Goal: Task Accomplishment & Management: Manage account settings

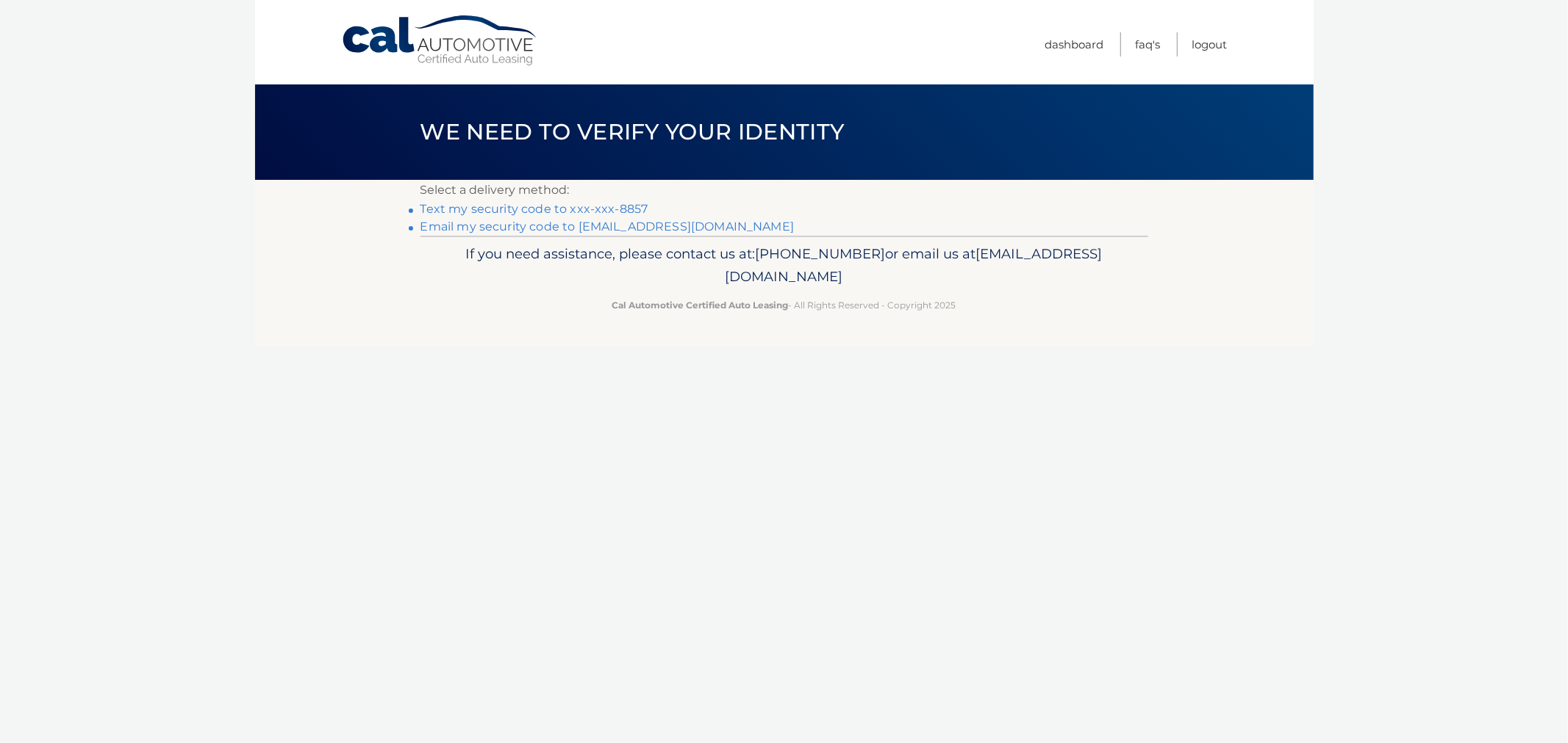
click at [537, 208] on link "Text my security code to xxx-xxx-8857" at bounding box center [534, 209] width 228 height 14
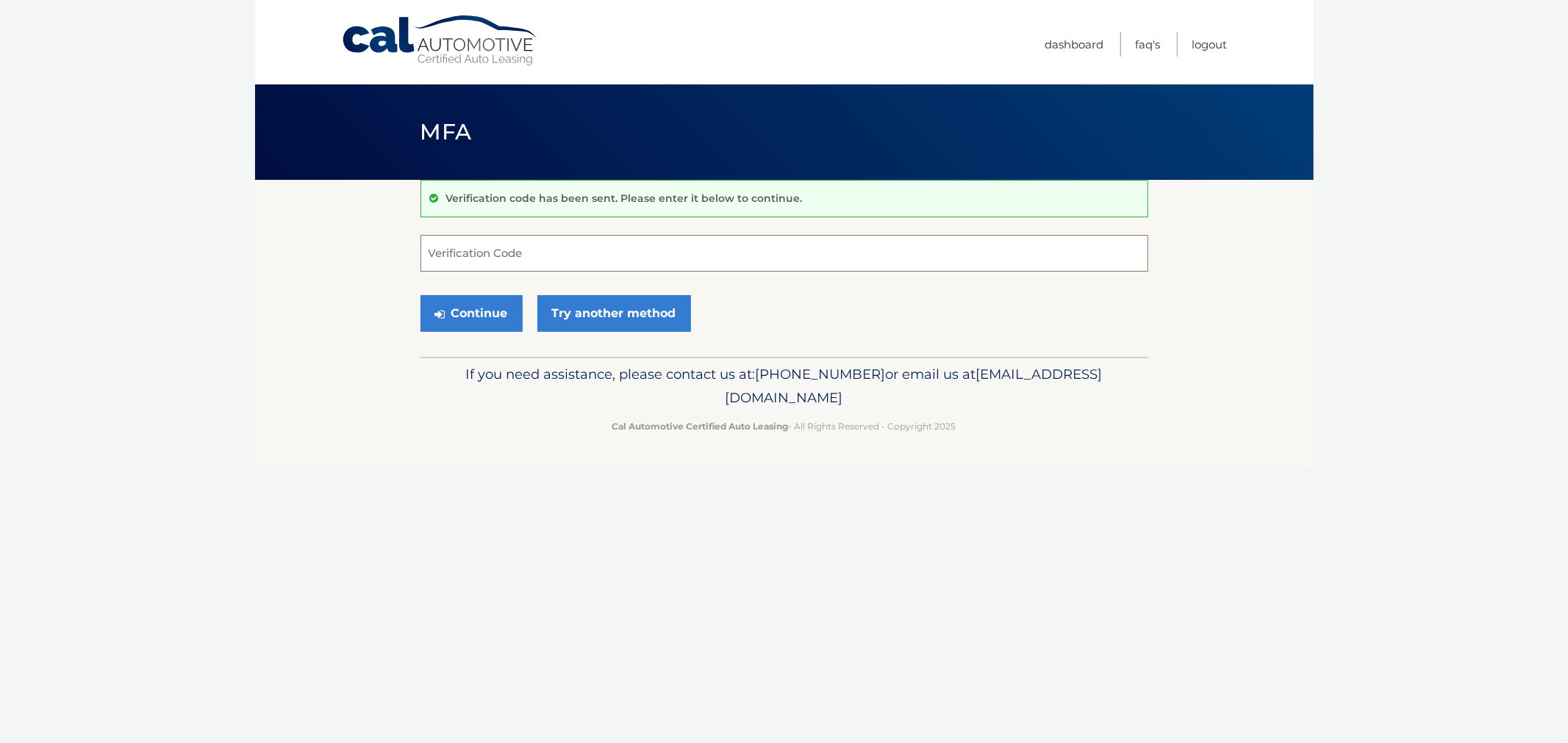
click at [612, 254] on input "Verification Code" at bounding box center [784, 253] width 728 height 36
type input "685831"
click at [421, 295] on button "Continue" at bounding box center [471, 314] width 102 height 36
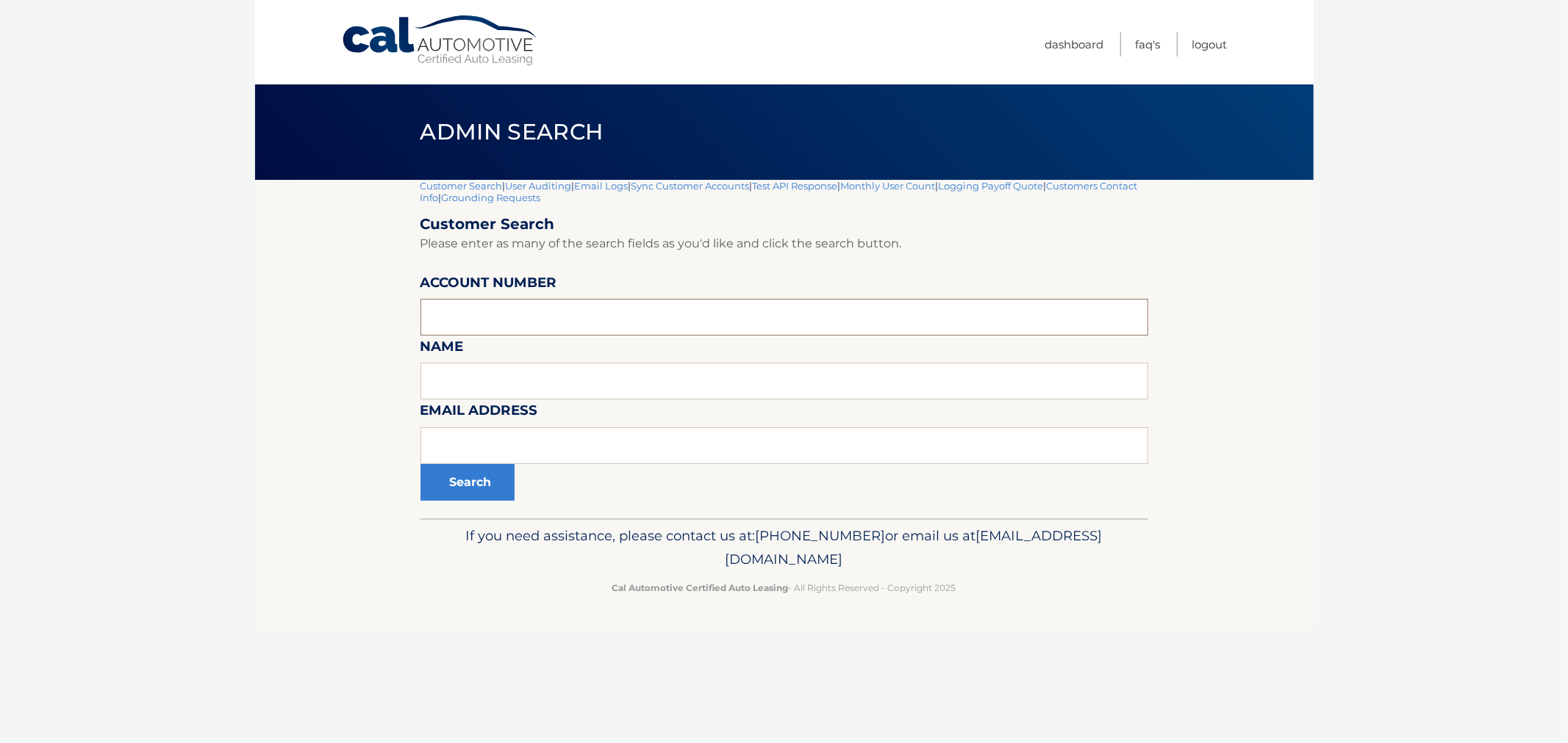
drag, startPoint x: 575, startPoint y: 319, endPoint x: 562, endPoint y: 331, distance: 17.7
click at [575, 319] on input "text" at bounding box center [784, 317] width 728 height 36
type input "30090000380"
click at [421, 464] on button "Search" at bounding box center [468, 482] width 94 height 36
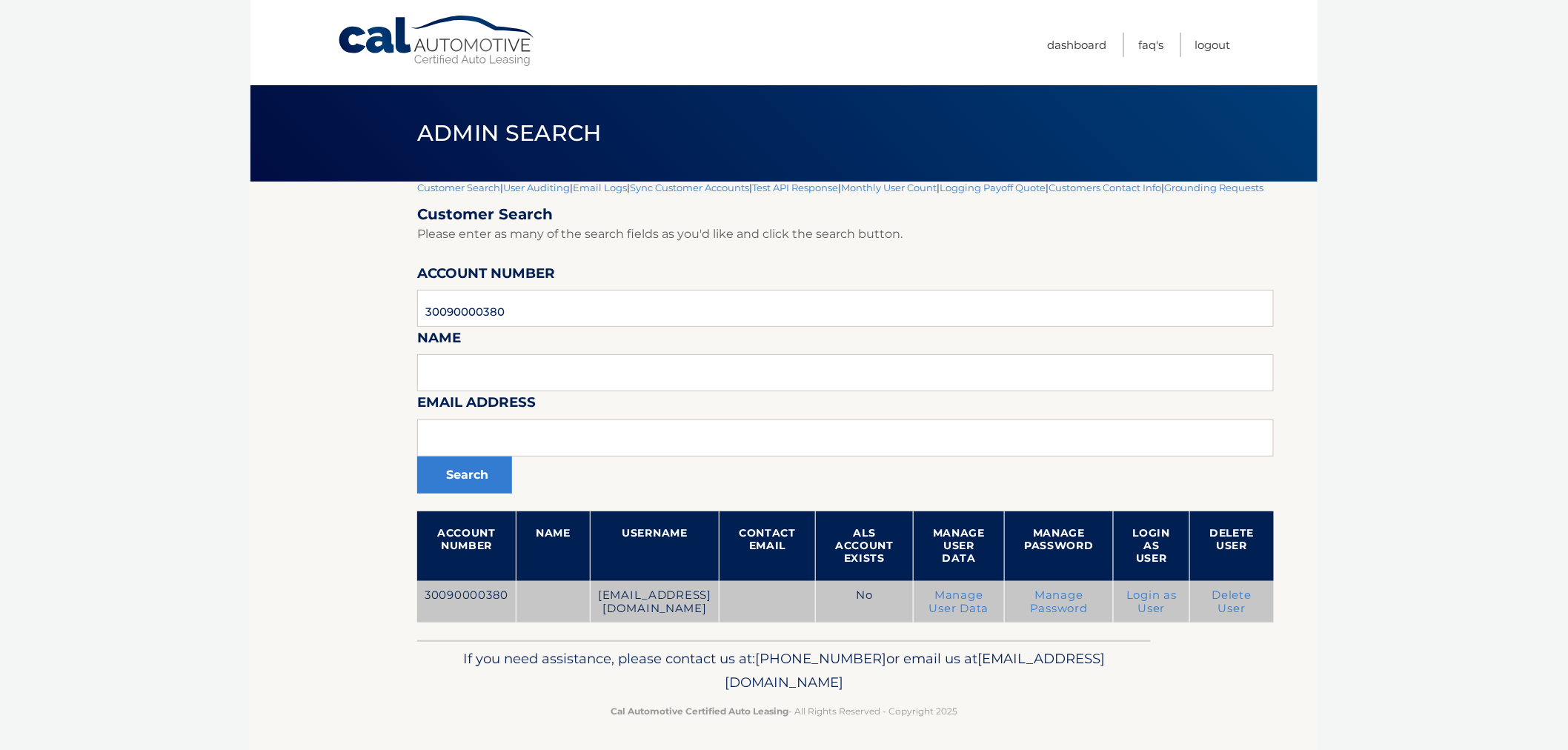
click at [1252, 606] on link "Delete User" at bounding box center [1233, 602] width 40 height 27
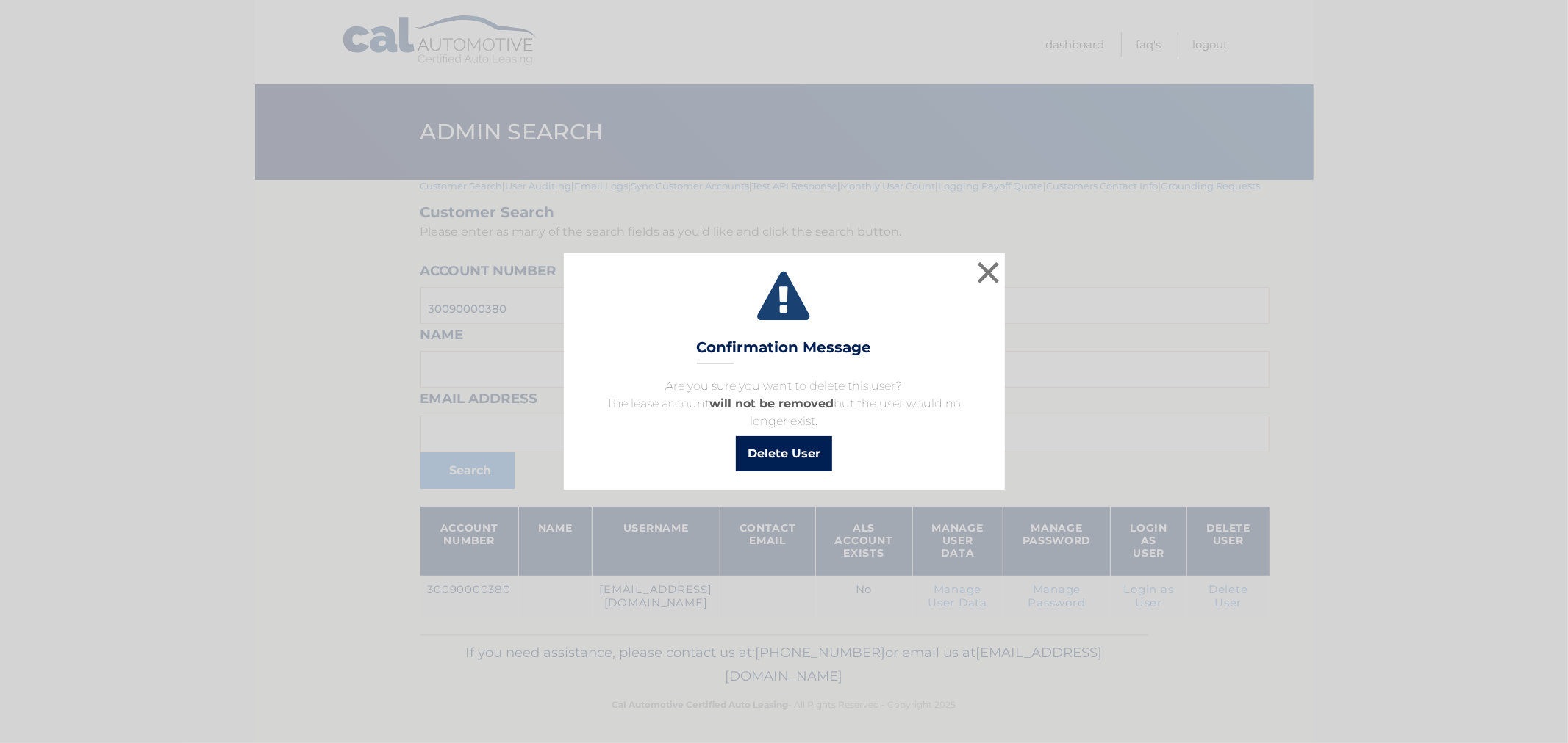
click at [807, 451] on button "Delete User" at bounding box center [784, 454] width 96 height 36
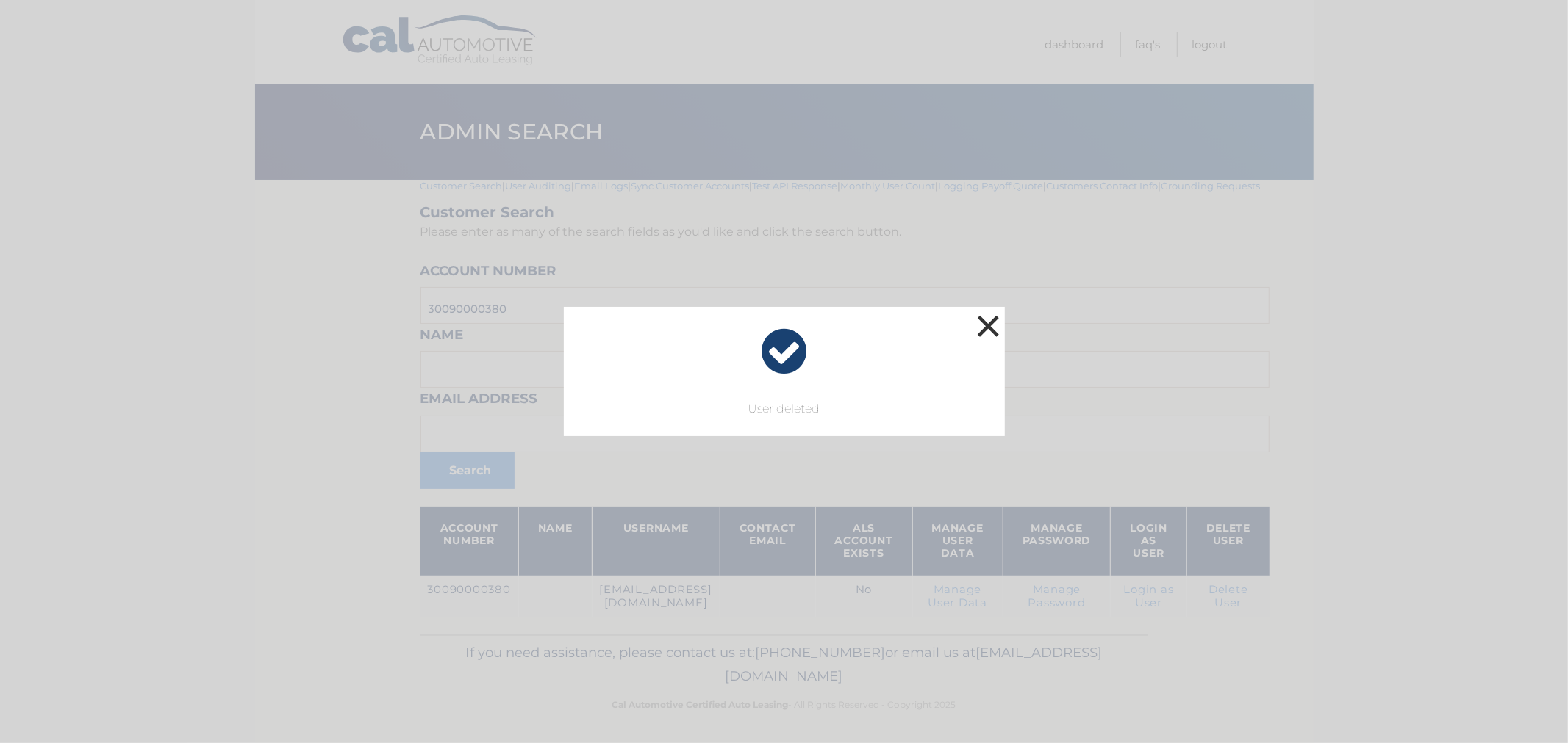
click at [987, 329] on button "×" at bounding box center [988, 326] width 30 height 30
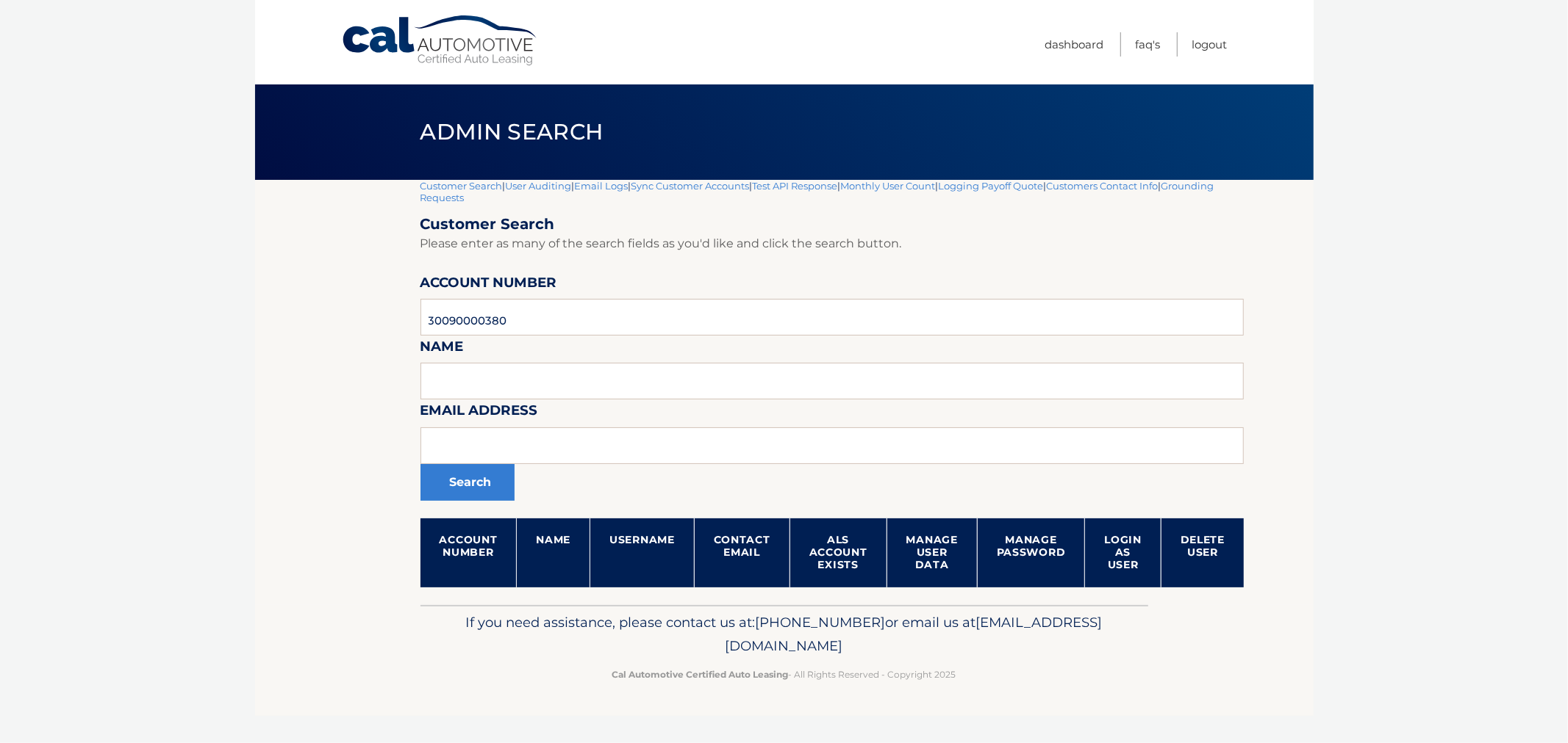
drag, startPoint x: 261, startPoint y: 276, endPoint x: 431, endPoint y: 239, distance: 174.0
click at [261, 278] on section "Customer Search | User Auditing | Email Logs | Sync Customer Accounts | Test AP…" at bounding box center [784, 392] width 1058 height 425
click at [455, 183] on link "Customer Search" at bounding box center [462, 186] width 83 height 12
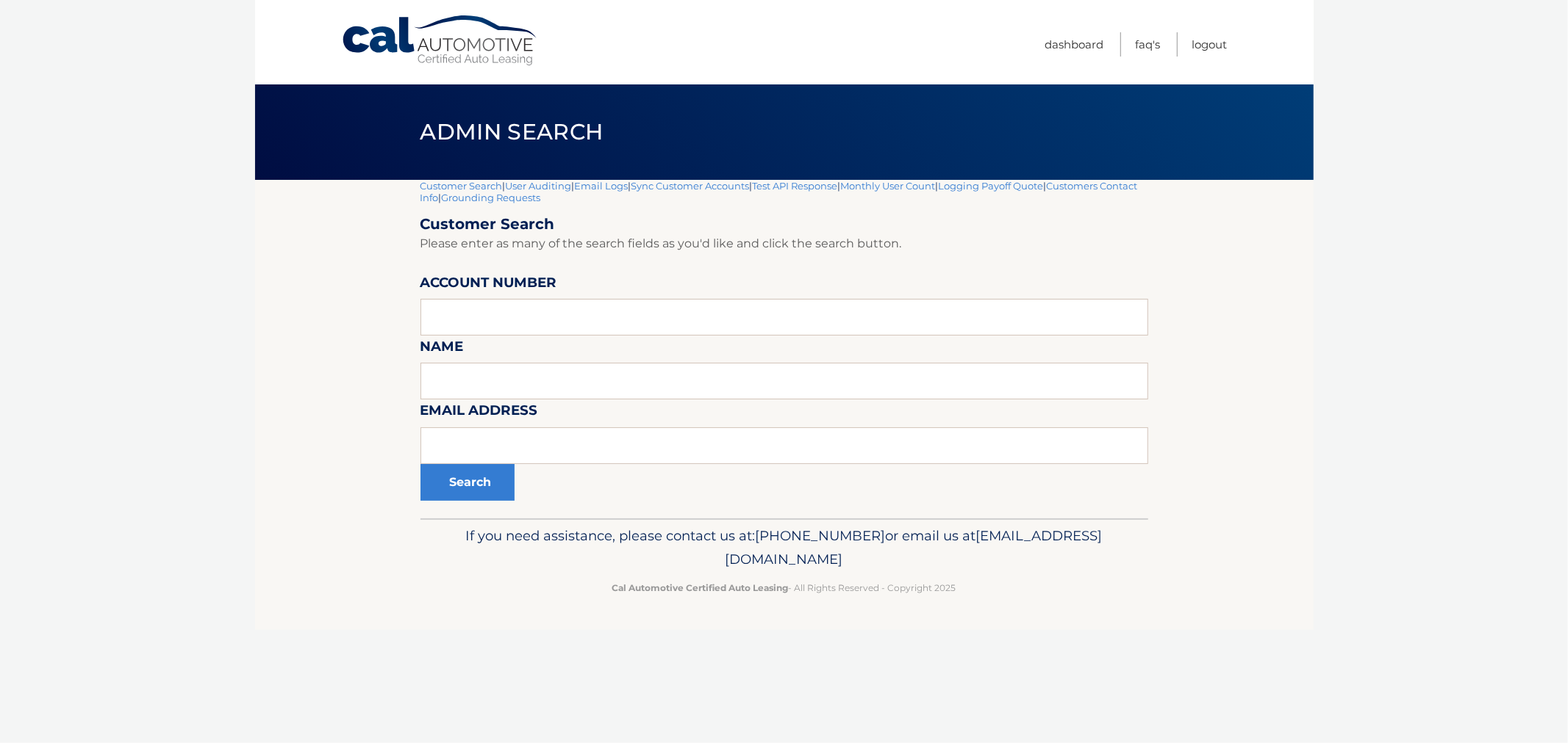
drag, startPoint x: 232, startPoint y: 223, endPoint x: 207, endPoint y: 233, distance: 26.9
click at [223, 226] on body "Cal Automotive Menu Dashboard FAQ's Logout |" at bounding box center [784, 371] width 1568 height 743
drag, startPoint x: 175, startPoint y: 292, endPoint x: 174, endPoint y: 299, distance: 7.1
click at [175, 294] on body "Cal Automotive Menu Dashboard FAQ's Logout |" at bounding box center [784, 371] width 1568 height 743
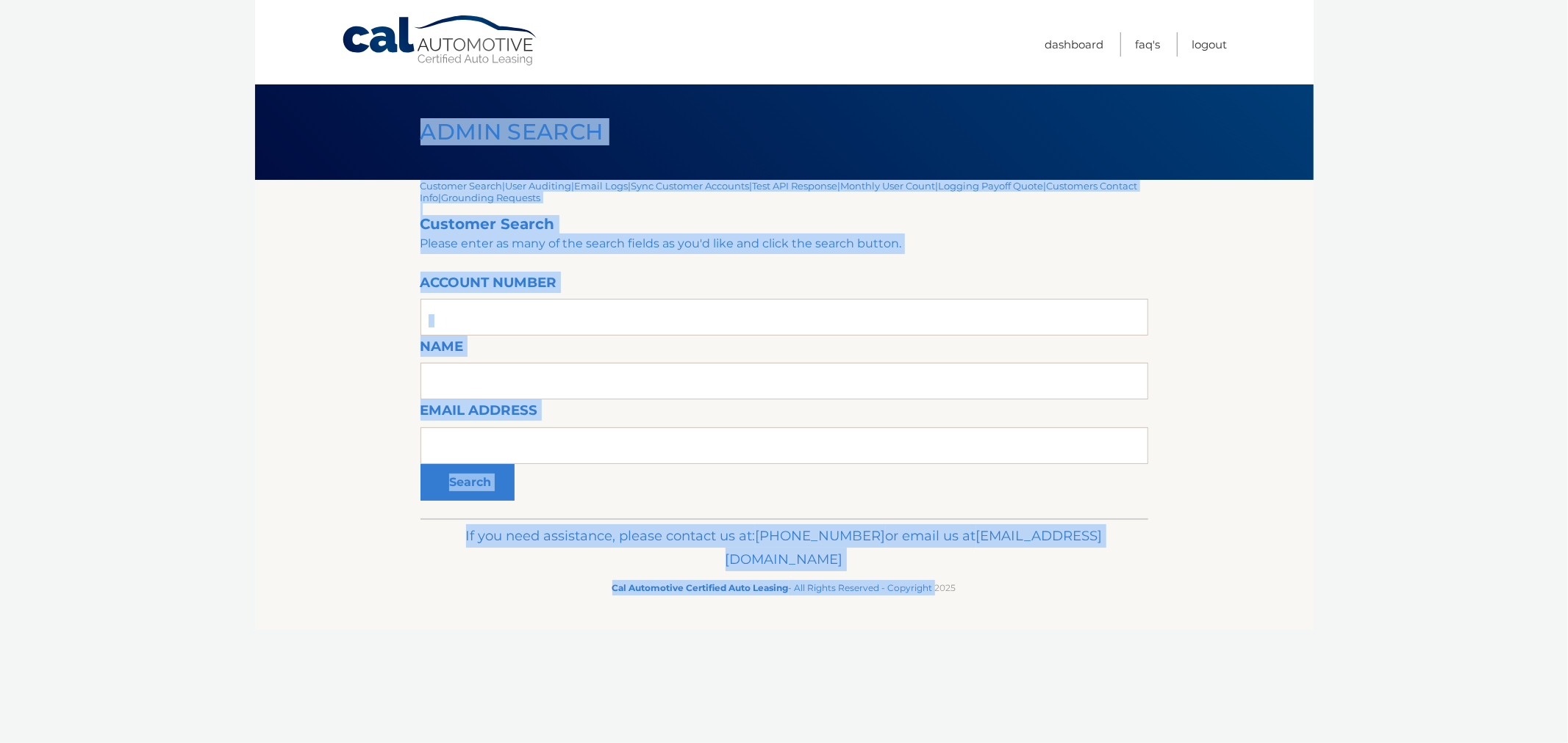
drag, startPoint x: 231, startPoint y: 172, endPoint x: 934, endPoint y: 654, distance: 852.4
click at [934, 657] on body "Cal Automotive Menu Dashboard FAQ's Logout |" at bounding box center [784, 371] width 1568 height 743
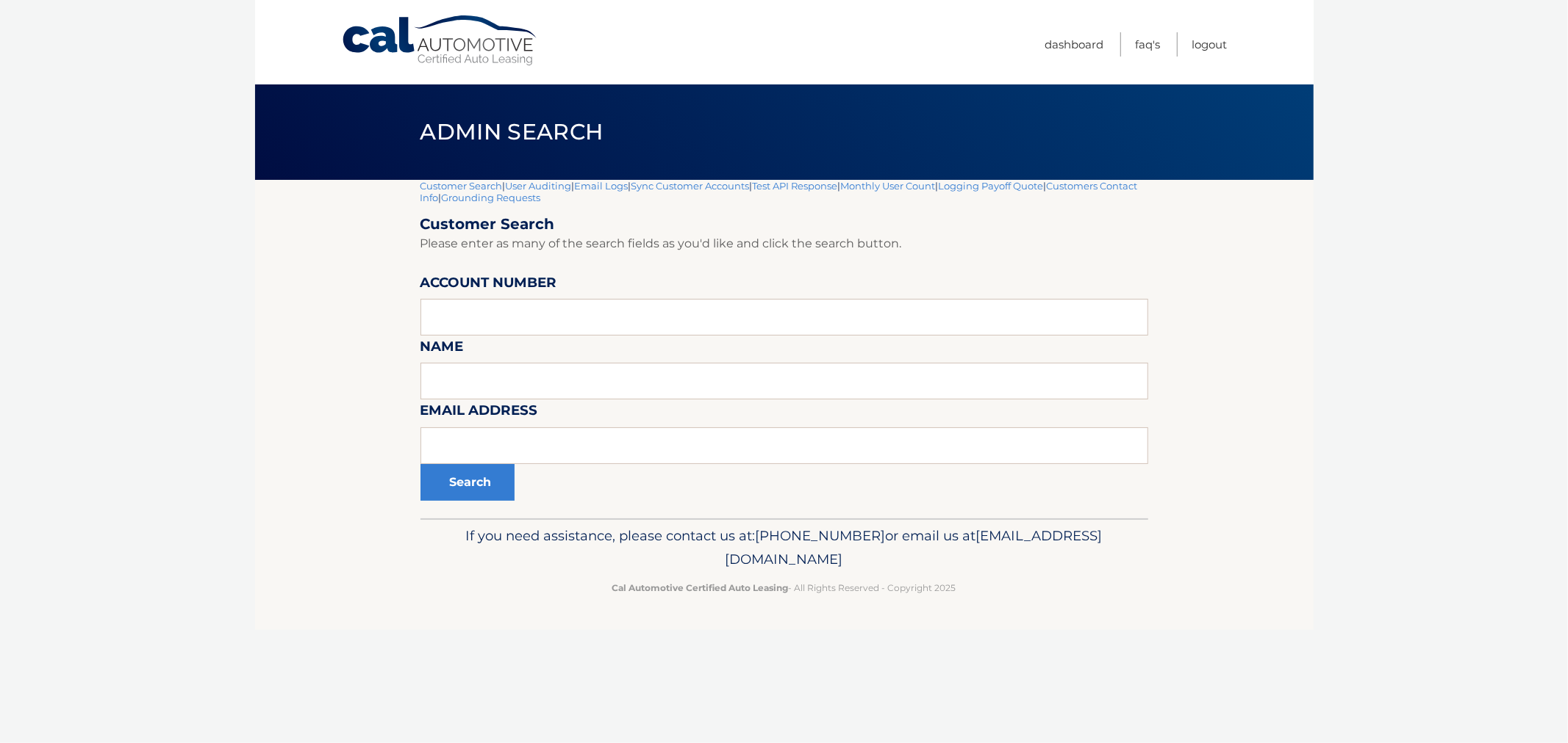
click at [1007, 623] on footer "If you need assistance, please contact us at: [PHONE_NUMBER] or email us at [EM…" at bounding box center [784, 574] width 1058 height 111
drag, startPoint x: 973, startPoint y: 582, endPoint x: 321, endPoint y: 133, distance: 791.6
click at [321, 133] on div "Cal Automotive Menu Dashboard FAQ's Logout |" at bounding box center [784, 371] width 1058 height 743
click at [321, 133] on div "Admin Search" at bounding box center [784, 133] width 1058 height 95
click at [111, 283] on body "Cal Automotive Menu Dashboard FAQ's Logout |" at bounding box center [784, 371] width 1568 height 743
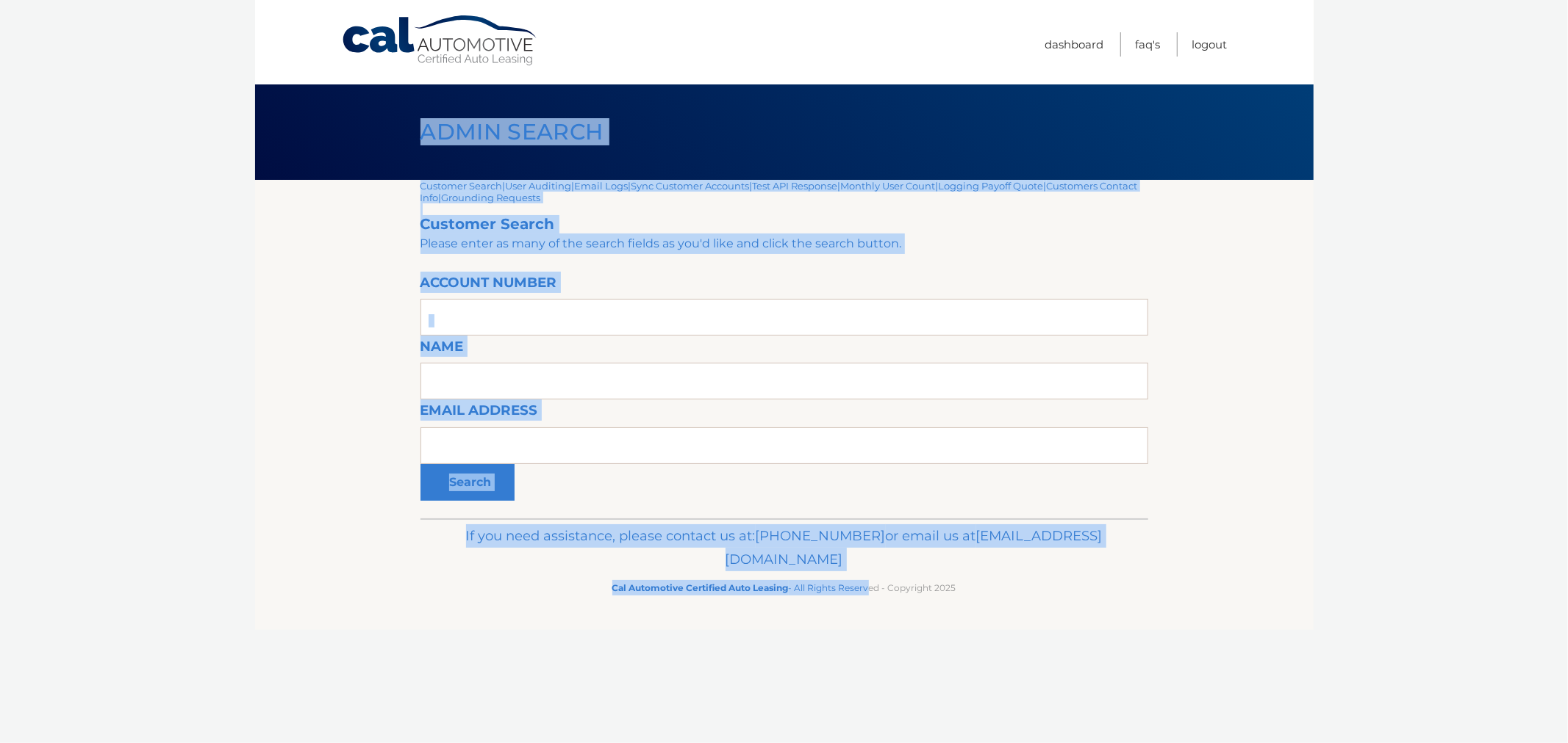
drag, startPoint x: 218, startPoint y: 144, endPoint x: 879, endPoint y: 625, distance: 817.5
click at [868, 638] on body "Cal Automotive Menu Dashboard FAQ's Logout |" at bounding box center [784, 371] width 1568 height 743
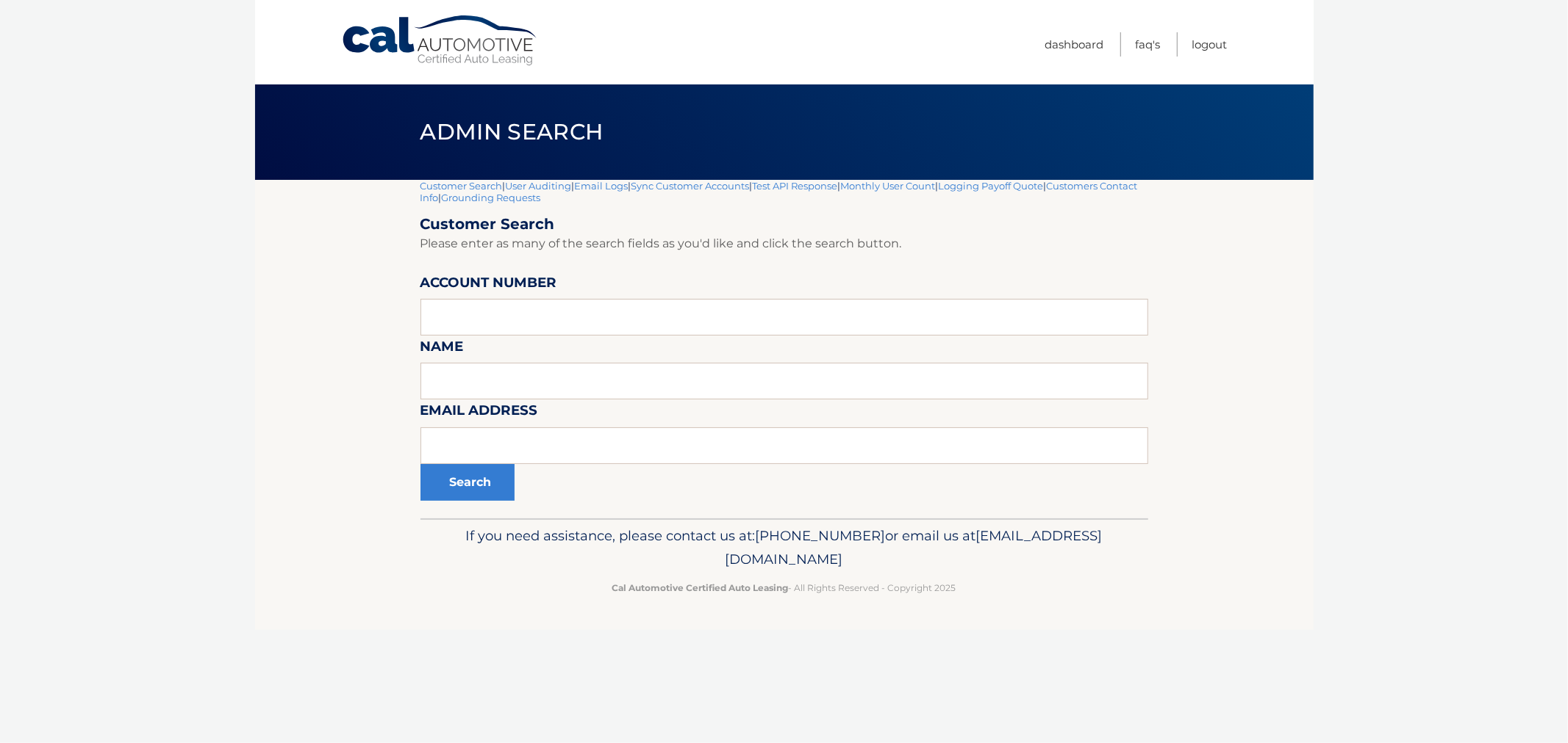
drag, startPoint x: 997, startPoint y: 581, endPoint x: 1004, endPoint y: 583, distance: 7.3
click at [1000, 582] on p "Cal Automotive Certified Auto Leasing - All Rights Reserved - Copyright 2025" at bounding box center [784, 588] width 709 height 15
drag, startPoint x: 987, startPoint y: 592, endPoint x: 342, endPoint y: 126, distance: 795.7
click at [335, 140] on div "Cal Automotive Menu Dashboard FAQ's Logout |" at bounding box center [784, 371] width 1058 height 743
click at [347, 119] on div "Admin Search" at bounding box center [784, 133] width 1058 height 95
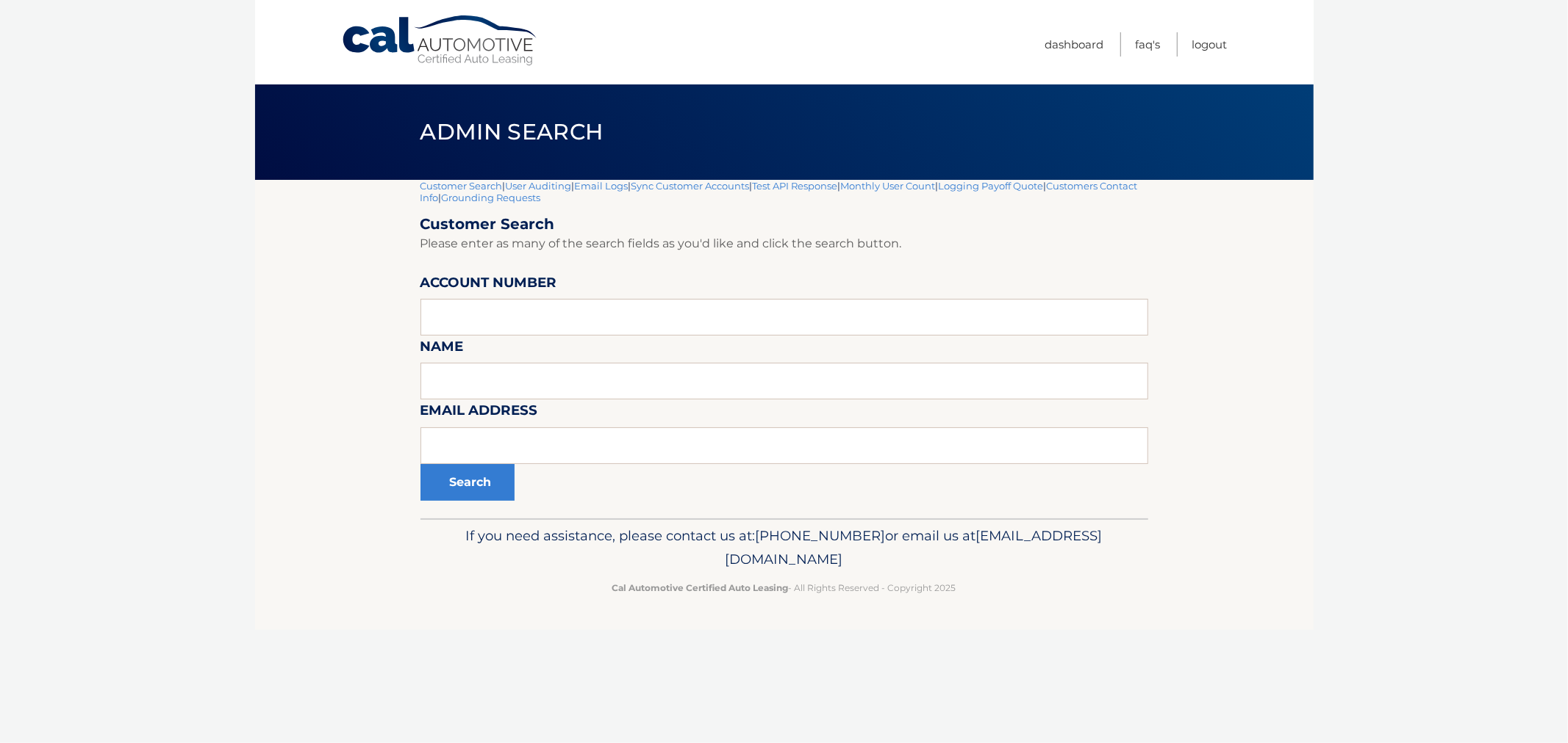
drag, startPoint x: 790, startPoint y: 398, endPoint x: 1123, endPoint y: 606, distance: 392.6
click at [1123, 606] on div "Cal Automotive Menu Dashboard FAQ's Logout |" at bounding box center [784, 371] width 1058 height 743
click at [1111, 598] on div "If you need assistance, please contact us at: [PHONE_NUMBER] or email us at [EM…" at bounding box center [784, 560] width 728 height 83
drag, startPoint x: 290, startPoint y: 155, endPoint x: 390, endPoint y: 113, distance: 108.5
click at [291, 155] on div "Admin Search" at bounding box center [784, 133] width 1058 height 95
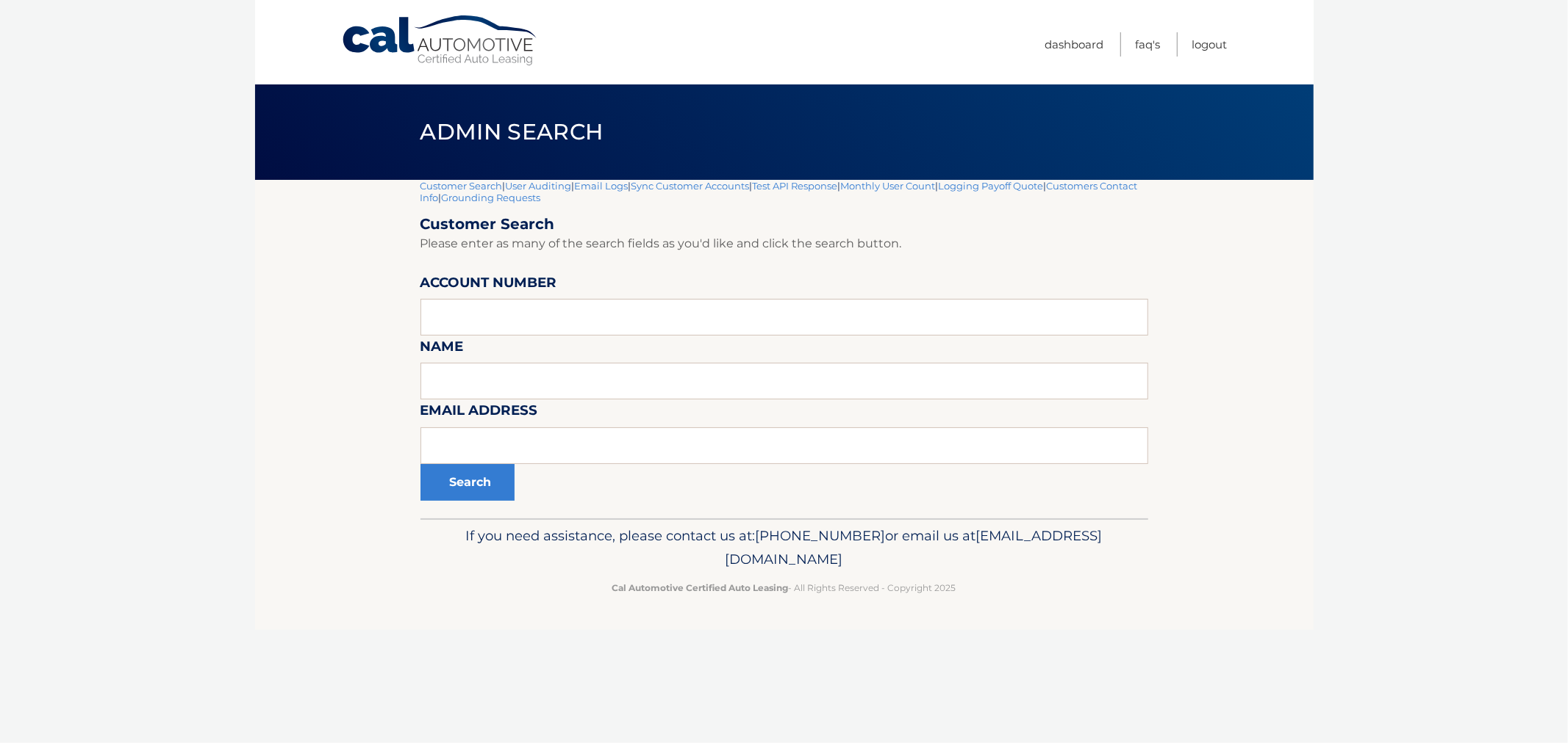
drag, startPoint x: 850, startPoint y: 272, endPoint x: 1119, endPoint y: 603, distance: 426.5
click at [1119, 603] on div "Cal Automotive Menu Dashboard FAQ's Logout |" at bounding box center [784, 371] width 1058 height 743
click at [1119, 603] on footer "If you need assistance, please contact us at: [PHONE_NUMBER] or email us at [EM…" at bounding box center [784, 574] width 1058 height 111
drag, startPoint x: 378, startPoint y: 107, endPoint x: 1158, endPoint y: 658, distance: 955.0
click at [1161, 664] on div "Cal Automotive Menu Dashboard FAQ's Logout |" at bounding box center [784, 371] width 1058 height 743
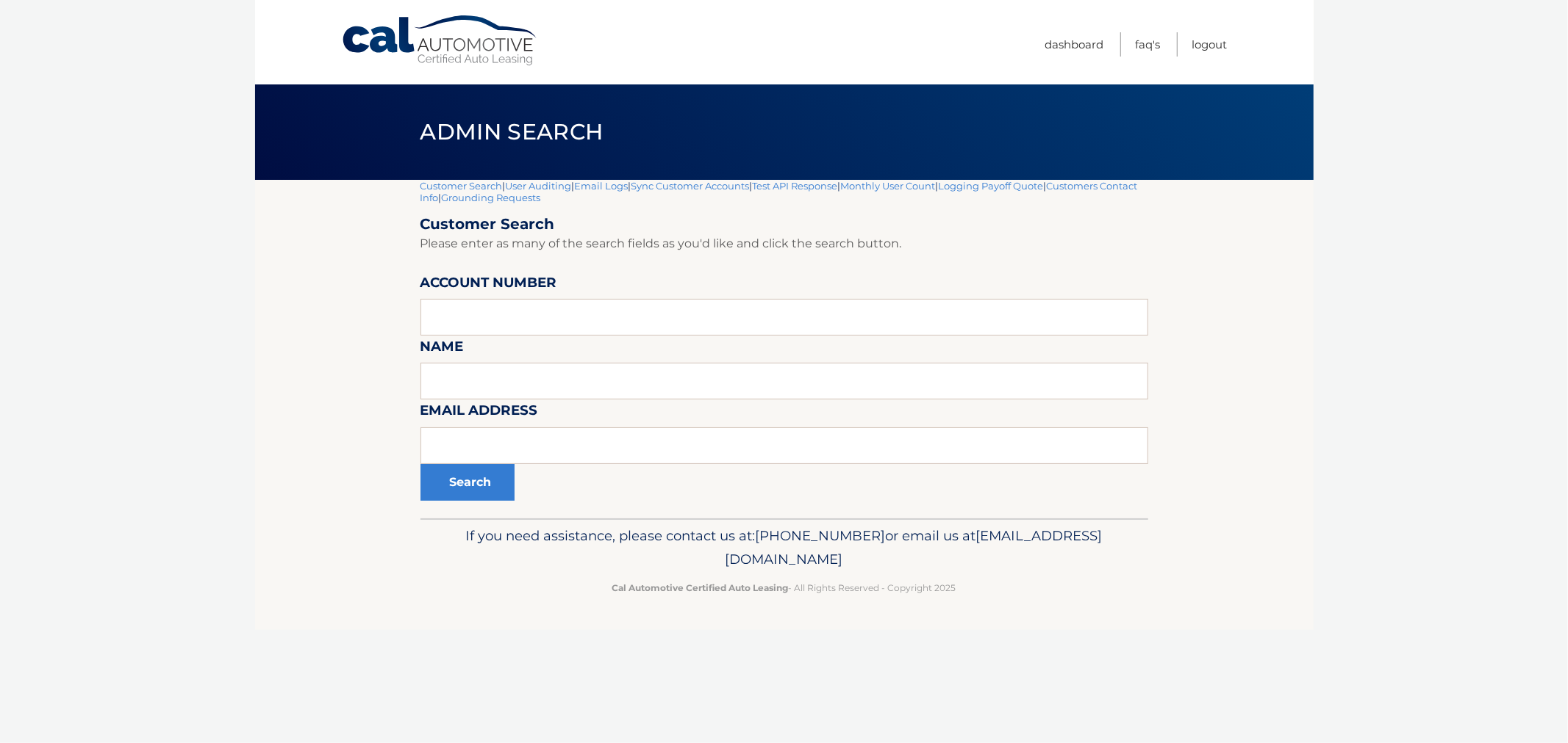
click at [1158, 658] on div "Cal Automotive Menu Dashboard FAQ's Logout |" at bounding box center [784, 371] width 1058 height 743
drag, startPoint x: 1133, startPoint y: 650, endPoint x: 393, endPoint y: 143, distance: 897.0
click at [393, 144] on div "Cal Automotive Menu Dashboard FAQ's Logout |" at bounding box center [784, 371] width 1058 height 743
click at [393, 140] on div "Admin Search" at bounding box center [784, 133] width 1058 height 95
click at [1270, 276] on section "Customer Search | User Auditing | Email Logs | Sync Customer Accounts | Test AP…" at bounding box center [784, 349] width 1058 height 339
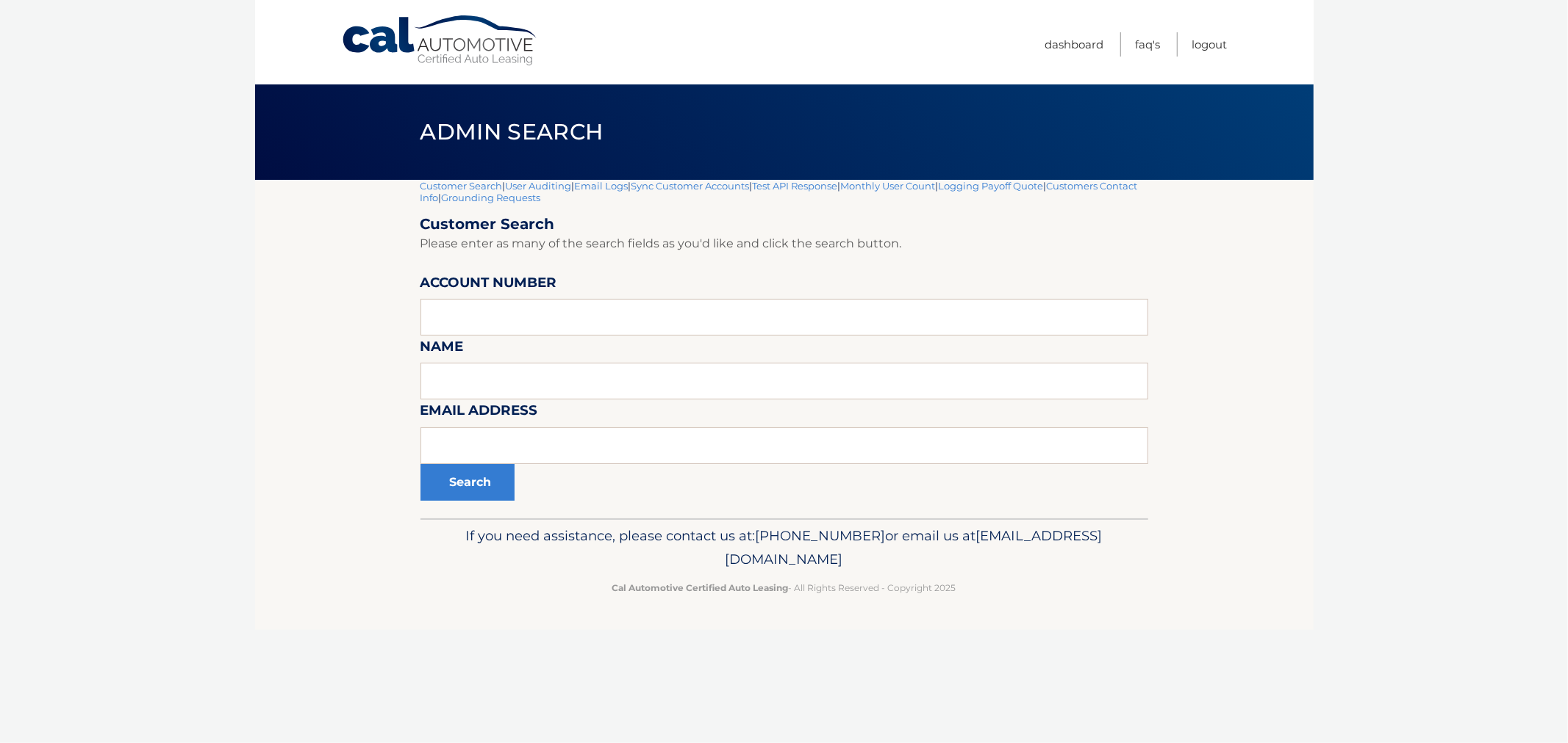
drag, startPoint x: 453, startPoint y: 153, endPoint x: 997, endPoint y: 613, distance: 712.4
click at [979, 615] on div "Cal Automotive Menu Dashboard FAQ's Logout |" at bounding box center [784, 371] width 1058 height 743
click at [1004, 616] on footer "If you need assistance, please contact us at: [PHONE_NUMBER] or email us at [EM…" at bounding box center [784, 574] width 1058 height 111
drag, startPoint x: 1012, startPoint y: 610, endPoint x: 413, endPoint y: 120, distance: 773.9
click at [416, 125] on div "Cal Automotive Menu Dashboard FAQ's Logout |" at bounding box center [784, 371] width 1058 height 743
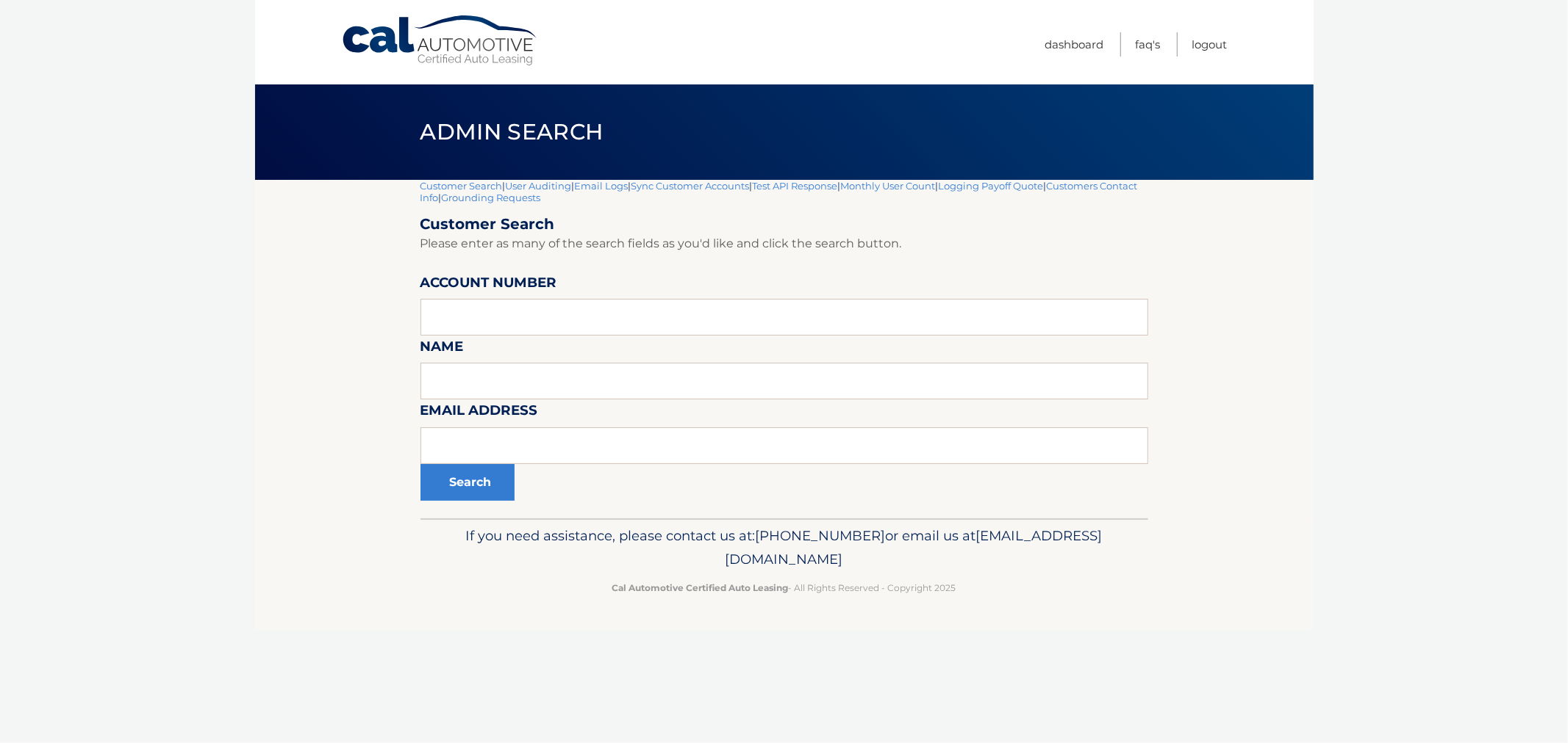
click at [413, 120] on h1 "Admin Search" at bounding box center [511, 132] width 216 height 39
click at [398, 136] on div "Admin Search" at bounding box center [784, 133] width 1058 height 95
drag, startPoint x: 417, startPoint y: 299, endPoint x: 444, endPoint y: 312, distance: 30.0
click at [424, 305] on section "Customer Search | User Auditing | Email Logs | Sync Customer Accounts | Test AP…" at bounding box center [784, 349] width 1058 height 339
click at [517, 317] on input "text" at bounding box center [784, 317] width 728 height 36
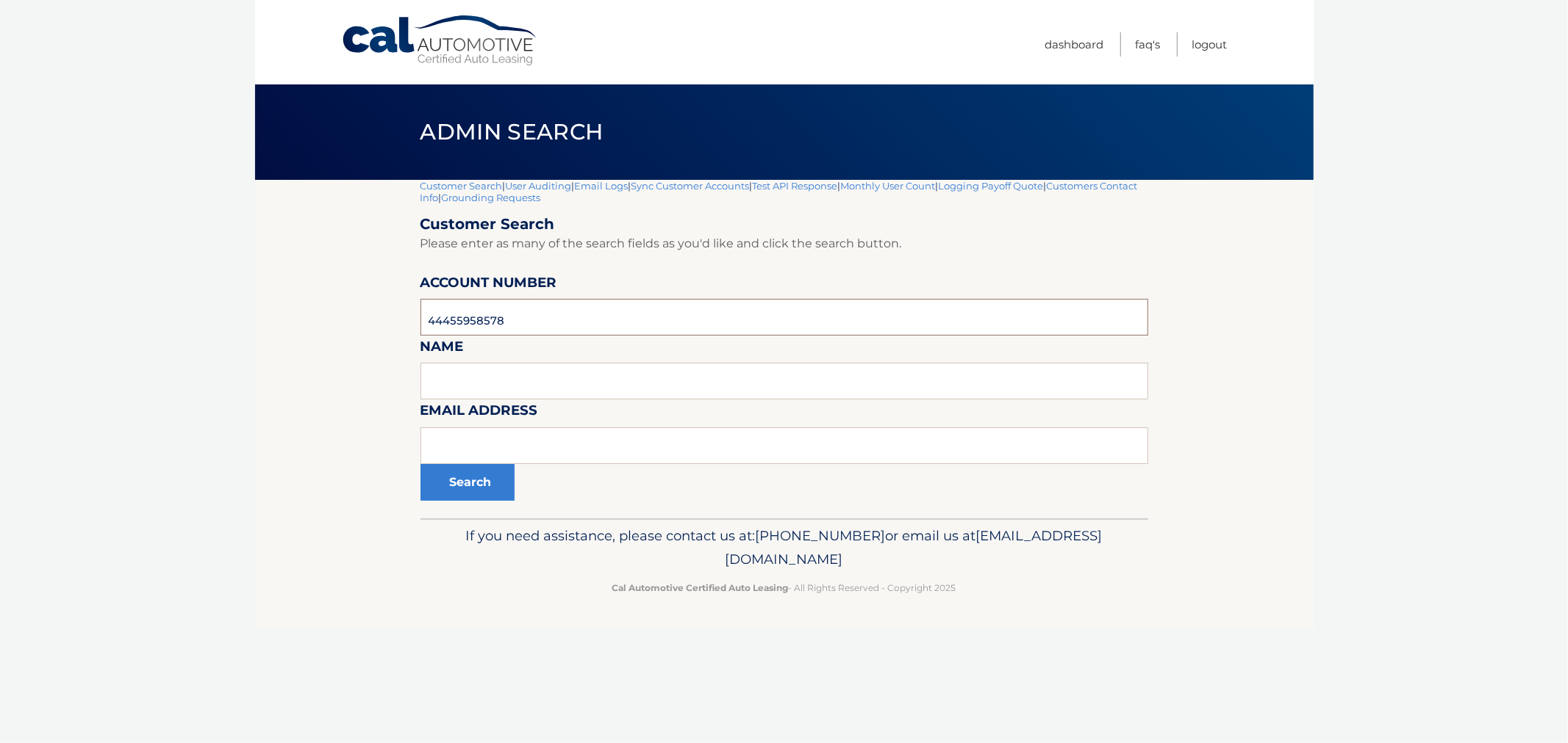
type input "44455958578"
click at [421, 464] on button "Search" at bounding box center [468, 482] width 94 height 36
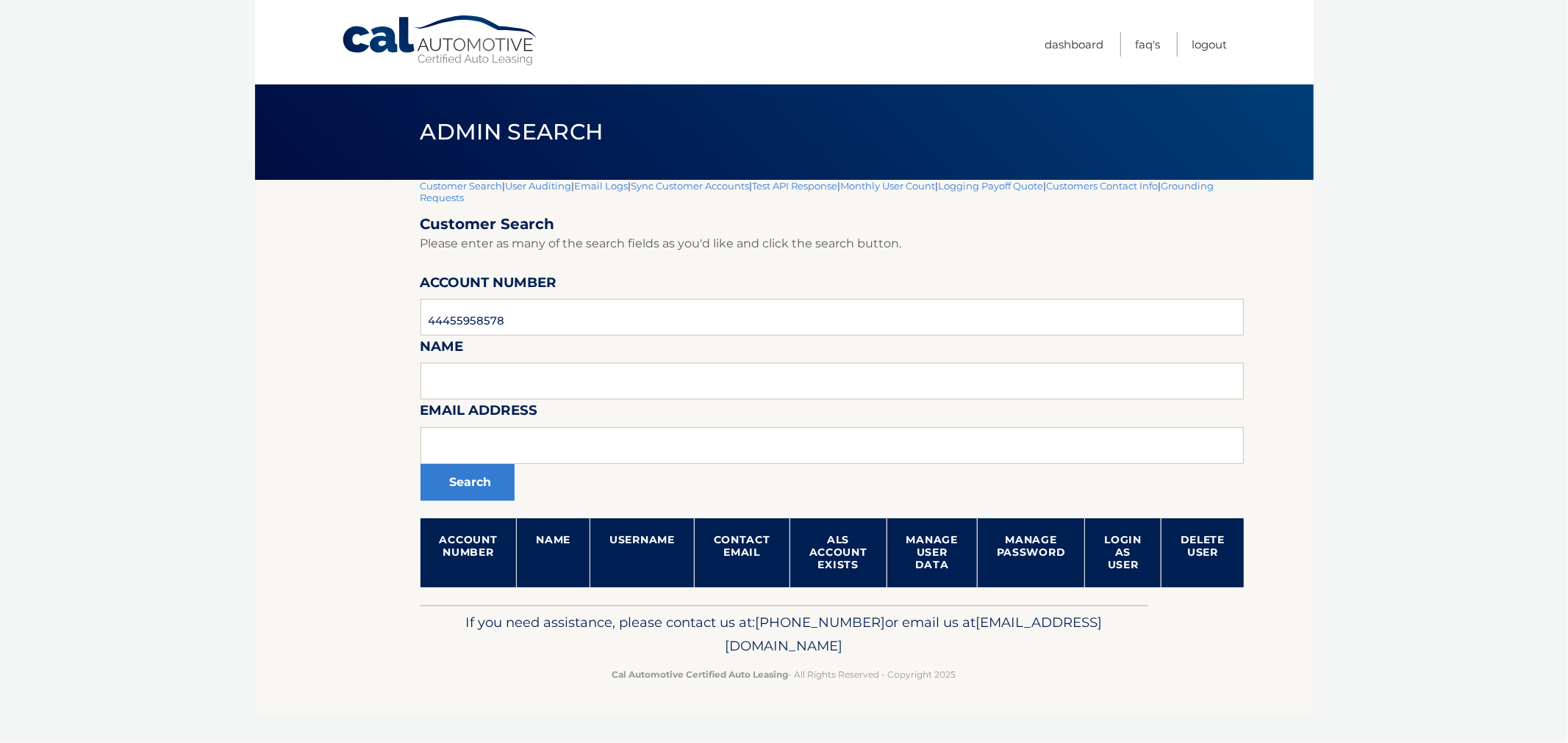
click at [465, 178] on header "Admin Search" at bounding box center [784, 133] width 728 height 95
click at [459, 183] on link "Customer Search" at bounding box center [462, 186] width 83 height 12
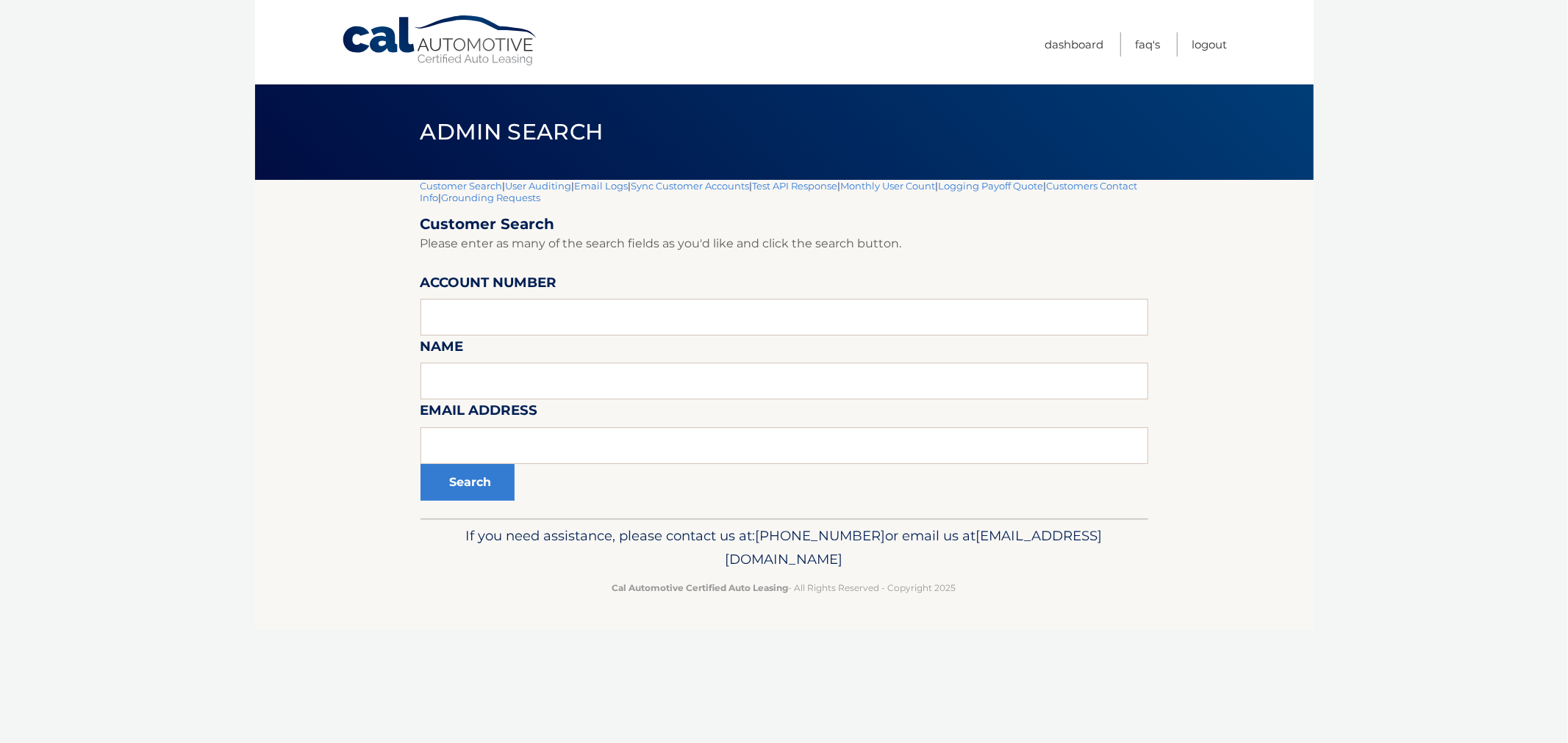
click at [1073, 742] on html "Cal Automotive Menu Dashboard FAQ's Logout" at bounding box center [784, 371] width 1568 height 743
click at [1114, 685] on div "Cal Automotive Menu Dashboard FAQ's Logout |" at bounding box center [784, 371] width 1058 height 743
click at [1088, 619] on footer "If you need assistance, please contact us at: [PHONE_NUMBER] or email us at [EM…" at bounding box center [784, 574] width 1058 height 111
click at [166, 590] on body "Cal Automotive Menu Dashboard FAQ's Logout |" at bounding box center [784, 371] width 1568 height 743
click at [487, 272] on div "Account Number" at bounding box center [784, 272] width 728 height 0
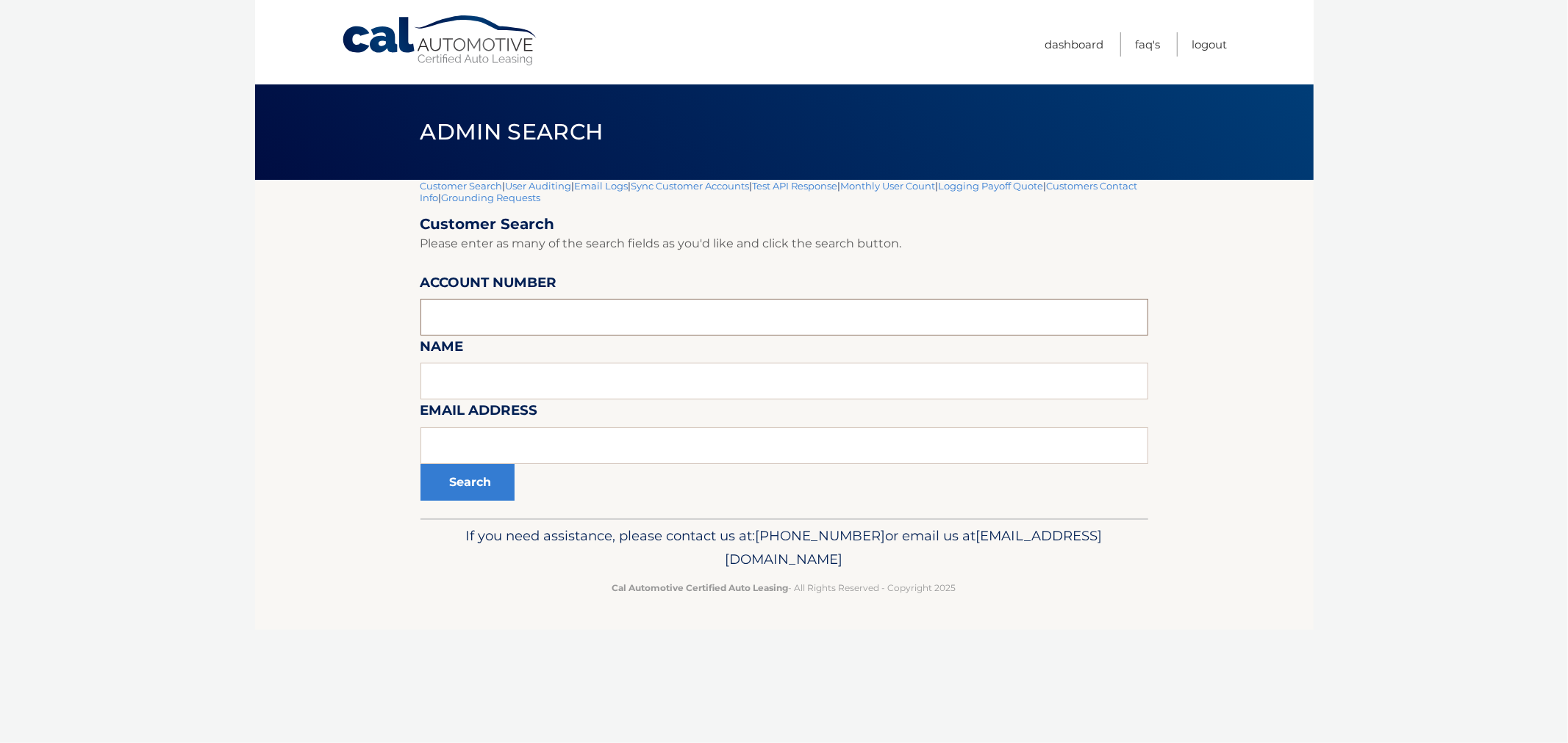
click at [498, 314] on input "text" at bounding box center [784, 317] width 728 height 36
paste input "44455656232"
type input "44455656232"
click at [458, 487] on button "Search" at bounding box center [468, 482] width 94 height 36
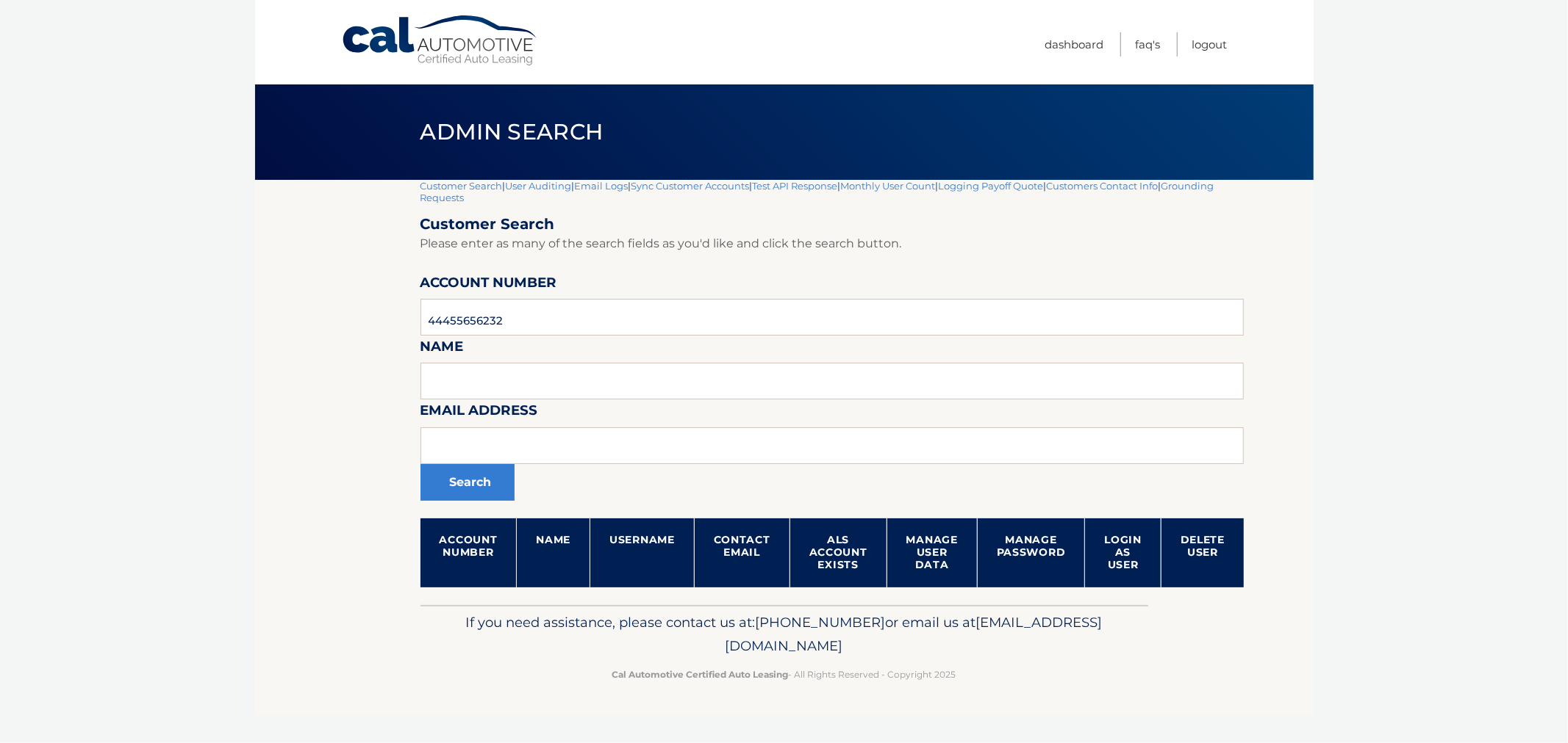
drag, startPoint x: 108, startPoint y: 272, endPoint x: 512, endPoint y: 133, distance: 427.2
click at [113, 267] on body "Cal Automotive Menu Dashboard FAQ's Logout |" at bounding box center [784, 371] width 1568 height 743
click at [485, 189] on link "Customer Search" at bounding box center [462, 186] width 83 height 12
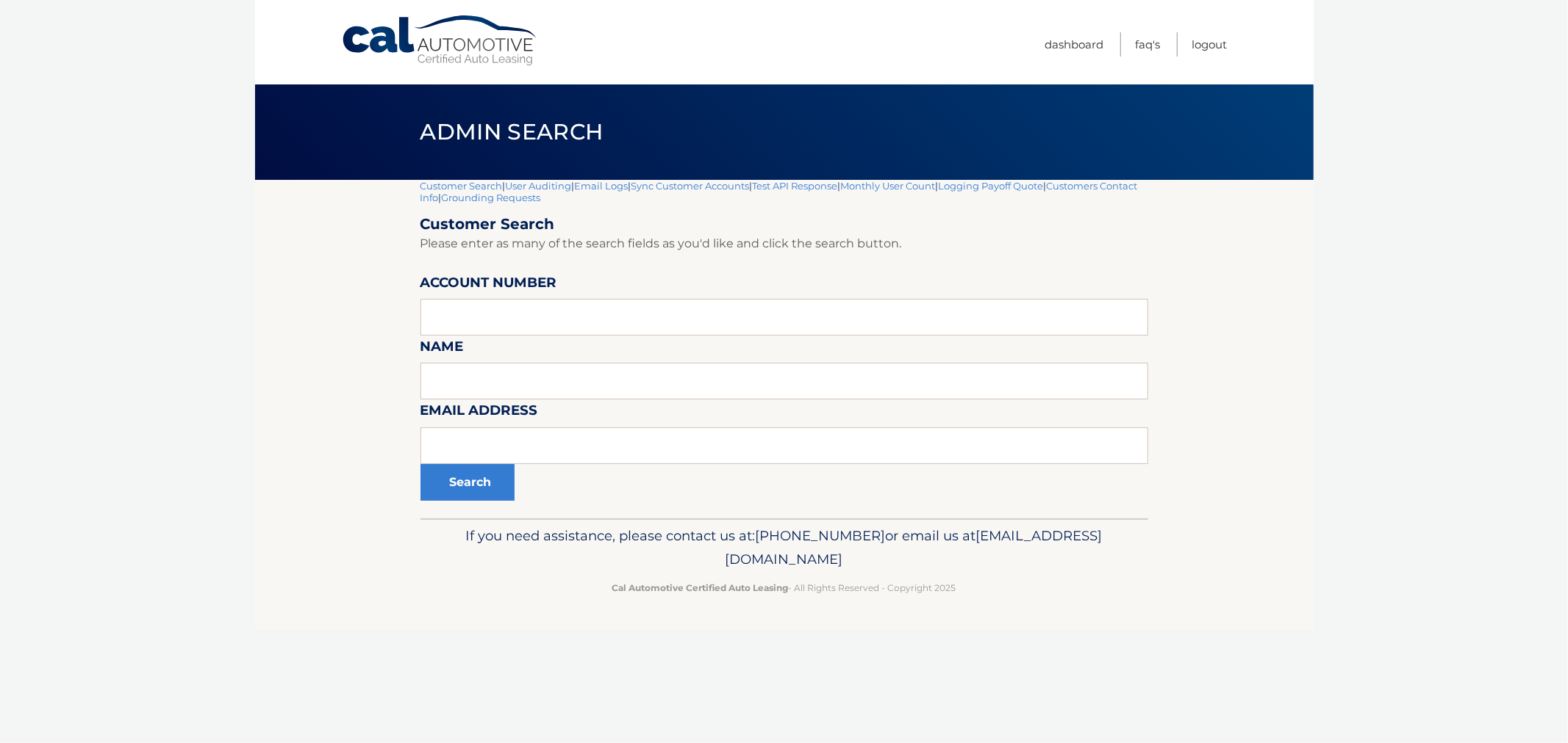
click at [347, 228] on section "Customer Search | User Auditing | Email Logs | Sync Customer Accounts | Test AP…" at bounding box center [784, 349] width 1058 height 339
drag, startPoint x: 298, startPoint y: 221, endPoint x: 321, endPoint y: 153, distance: 71.8
click at [298, 221] on section "Customer Search | User Auditing | Email Logs | Sync Customer Accounts | Test AP…" at bounding box center [784, 349] width 1058 height 339
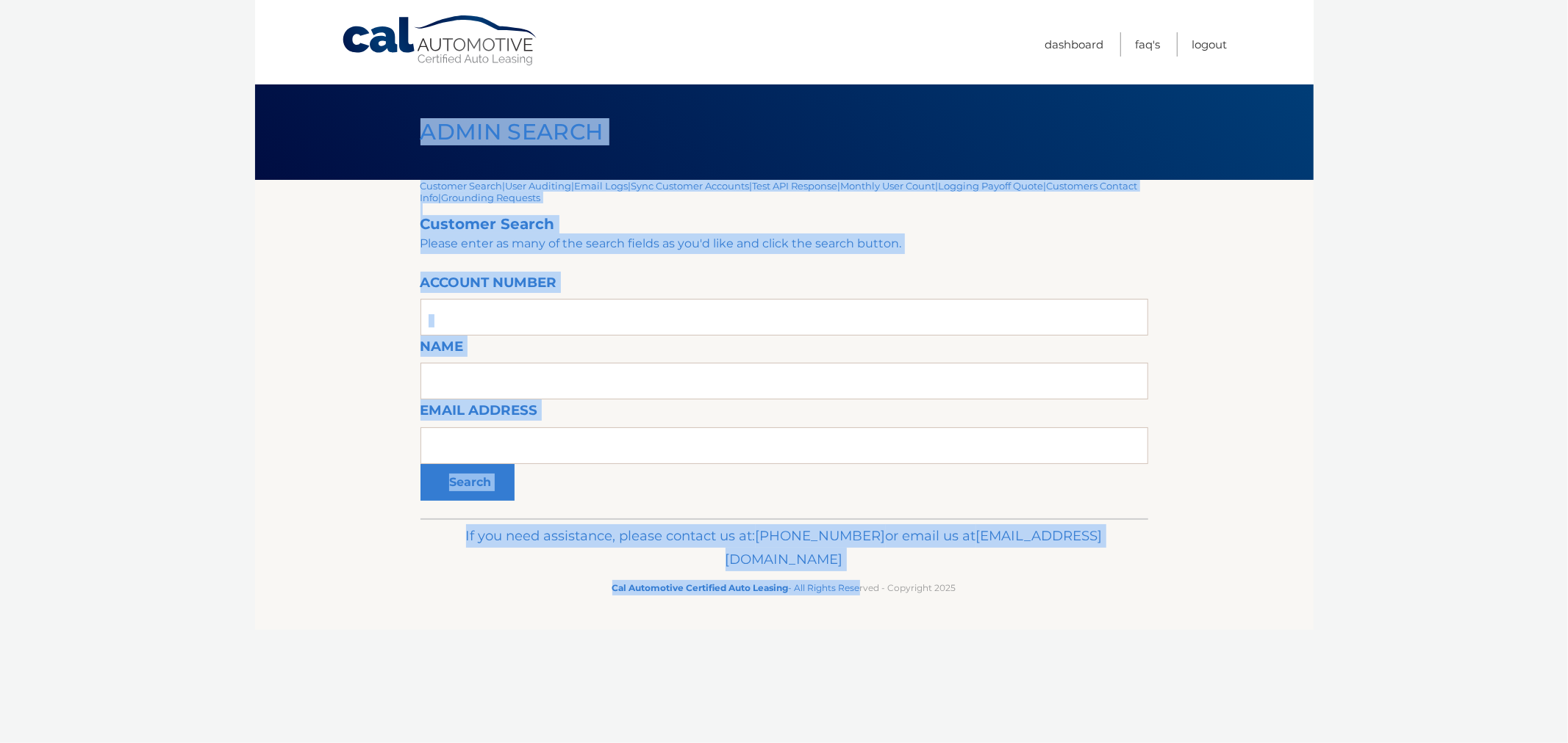
drag, startPoint x: 496, startPoint y: 186, endPoint x: 855, endPoint y: 643, distance: 581.1
click at [855, 643] on div "Cal Automotive Menu Dashboard FAQ's Logout |" at bounding box center [784, 371] width 1058 height 743
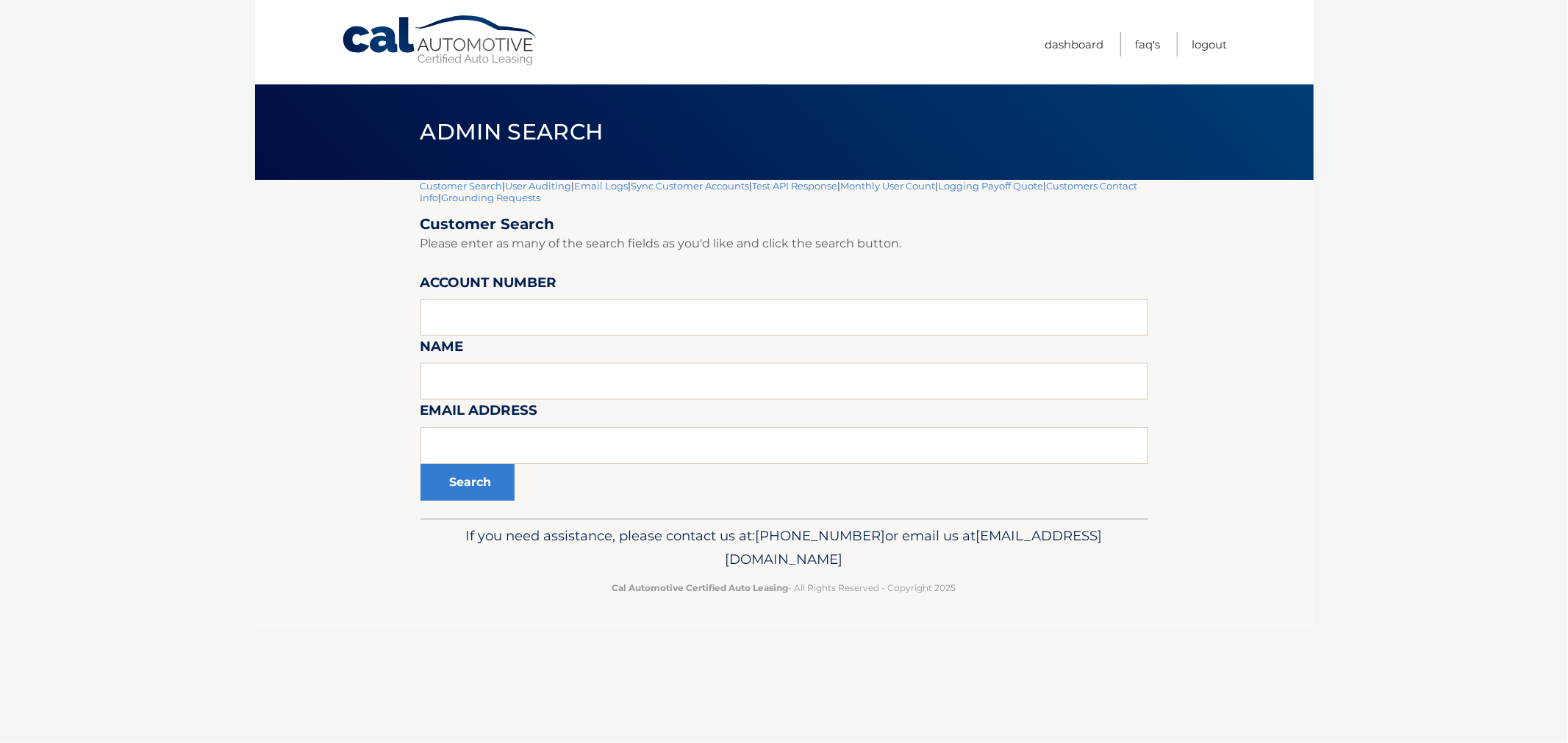
drag, startPoint x: 1008, startPoint y: 591, endPoint x: 357, endPoint y: 163, distance: 779.1
click at [357, 164] on div "Cal Automotive Menu Dashboard FAQ's Logout |" at bounding box center [784, 371] width 1058 height 743
click at [369, 151] on div "Admin Search" at bounding box center [784, 133] width 1058 height 95
drag, startPoint x: 387, startPoint y: 123, endPoint x: 1003, endPoint y: 588, distance: 771.8
click at [1003, 588] on div "Cal Automotive Menu Dashboard FAQ's Logout |" at bounding box center [784, 371] width 1058 height 743
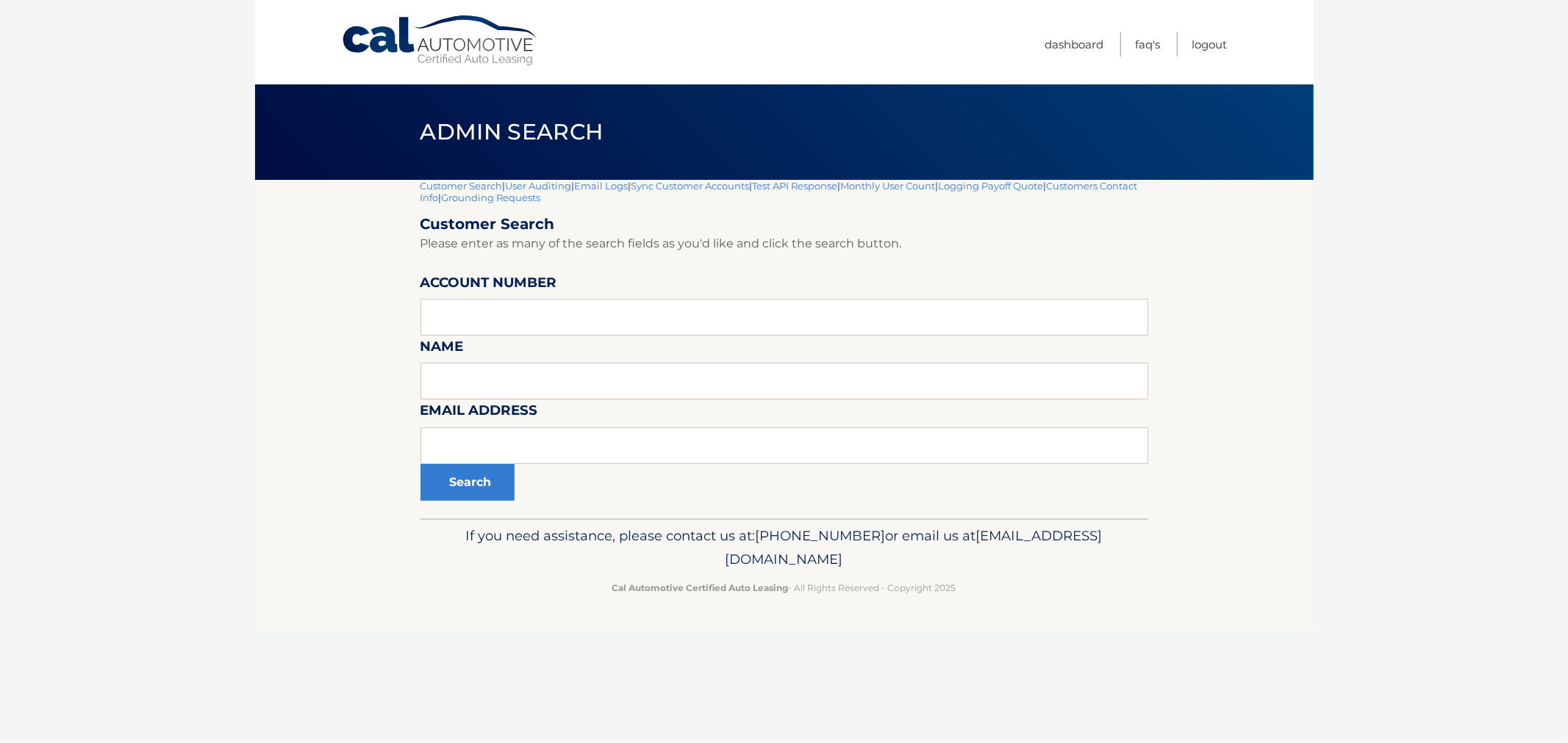
click at [1003, 588] on p "Cal Automotive Certified Auto Leasing - All Rights Reserved - Copyright 2025" at bounding box center [784, 588] width 709 height 15
drag, startPoint x: 1001, startPoint y: 599, endPoint x: 376, endPoint y: 122, distance: 786.2
click at [376, 122] on div "Cal Automotive Menu Dashboard FAQ's Logout |" at bounding box center [784, 371] width 1058 height 743
click at [376, 122] on div "Admin Search" at bounding box center [784, 133] width 1058 height 95
drag, startPoint x: 530, startPoint y: 192, endPoint x: 971, endPoint y: 635, distance: 625.1
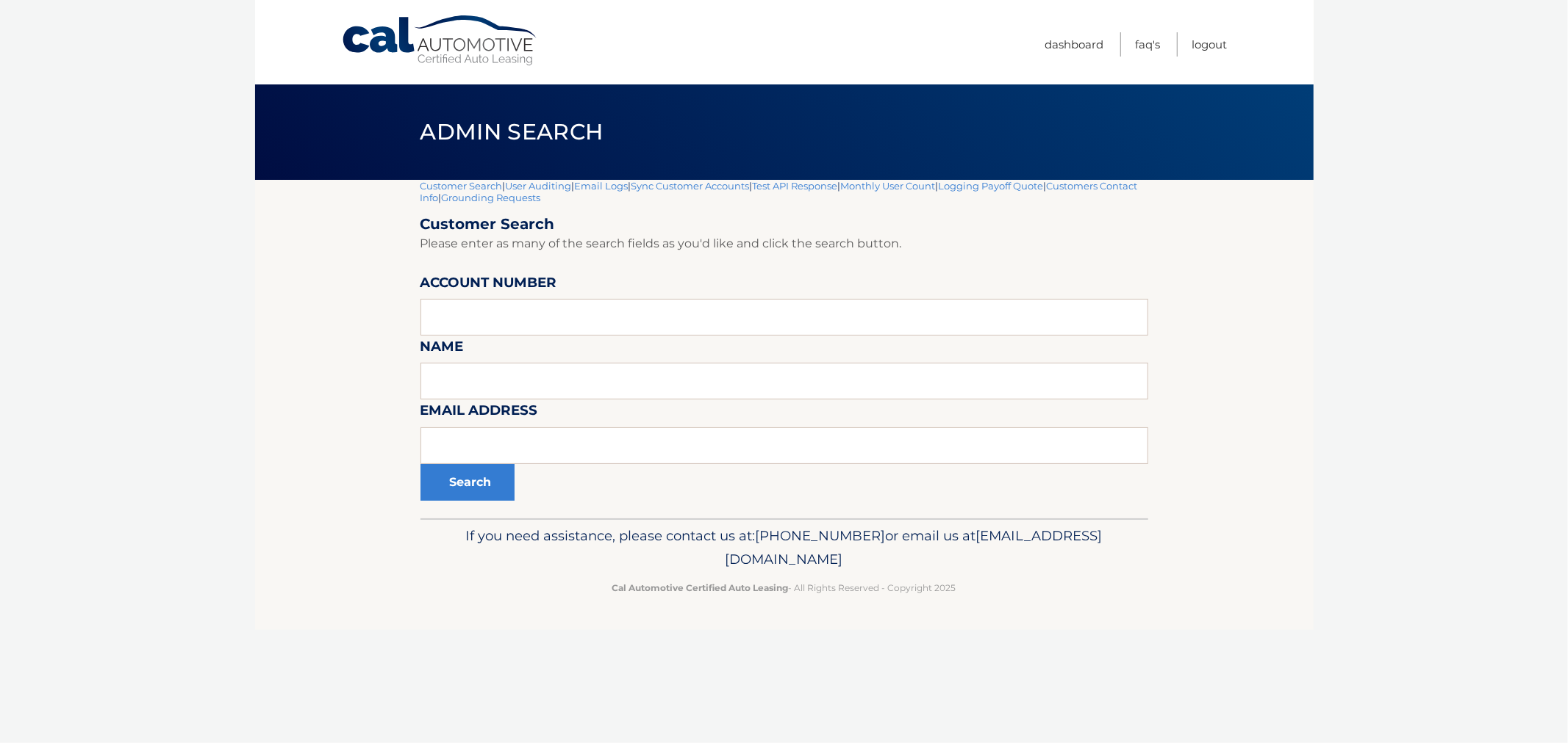
click at [971, 635] on div "Cal Automotive Menu Dashboard FAQ's Logout |" at bounding box center [784, 371] width 1058 height 743
drag, startPoint x: 971, startPoint y: 594, endPoint x: 374, endPoint y: 107, distance: 770.4
click at [374, 105] on div "Cal Automotive Menu Dashboard FAQ's Logout |" at bounding box center [784, 371] width 1058 height 743
click at [383, 126] on div "Admin Search" at bounding box center [784, 133] width 1058 height 95
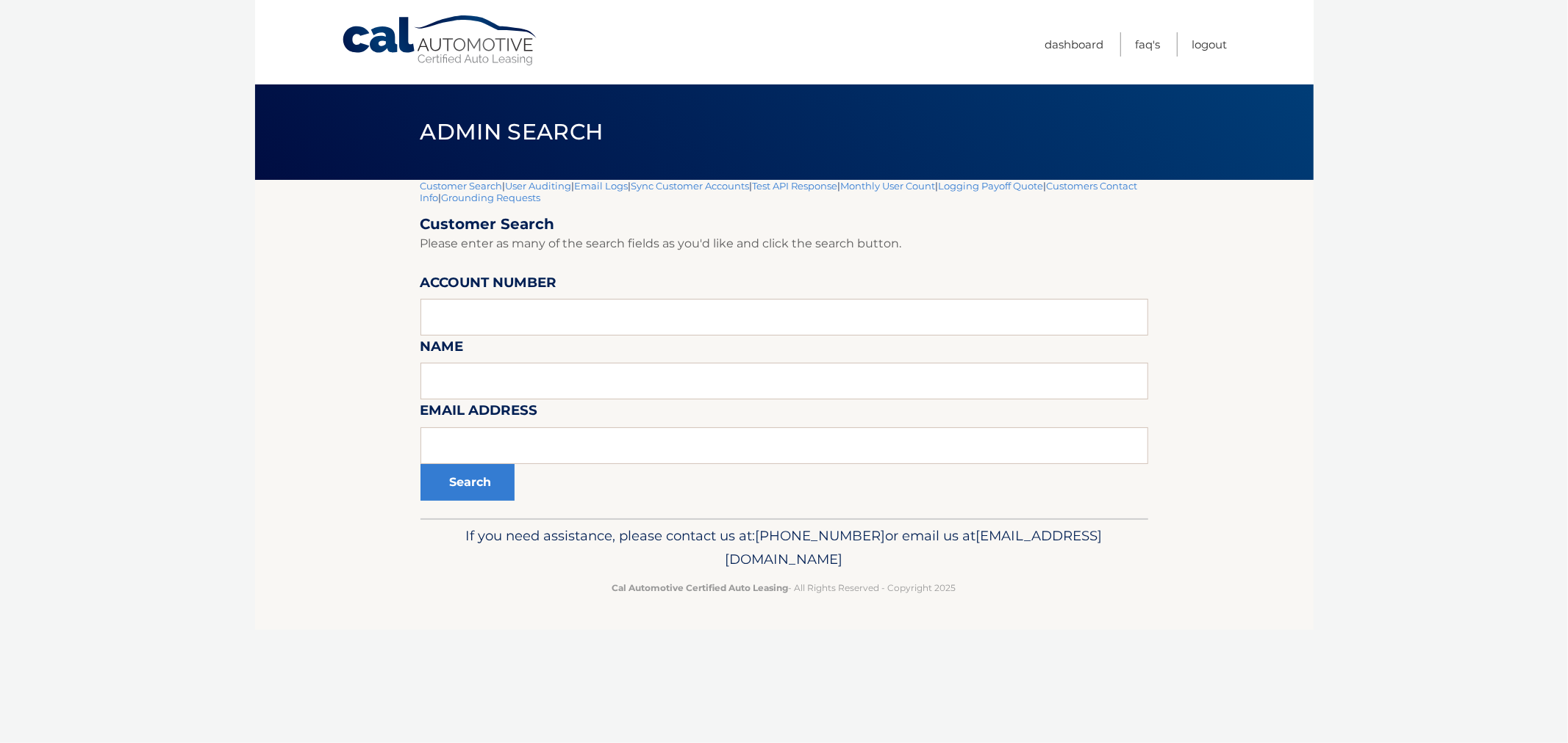
drag, startPoint x: 483, startPoint y: 152, endPoint x: 1018, endPoint y: 626, distance: 714.8
click at [1018, 626] on div "Cal Automotive Menu Dashboard FAQ's Logout |" at bounding box center [784, 371] width 1058 height 743
click at [1018, 626] on footer "If you need assistance, please contact us at: [PHONE_NUMBER] or email us at [EM…" at bounding box center [784, 574] width 1058 height 111
